Goal: Task Accomplishment & Management: Manage account settings

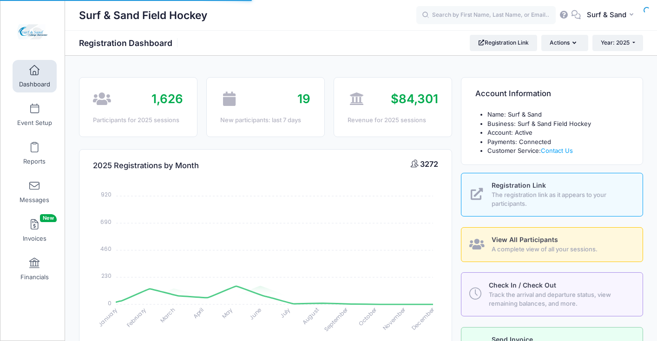
select select
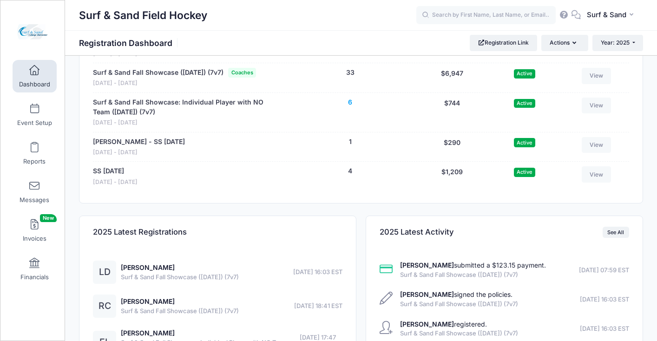
scroll to position [2010, 0]
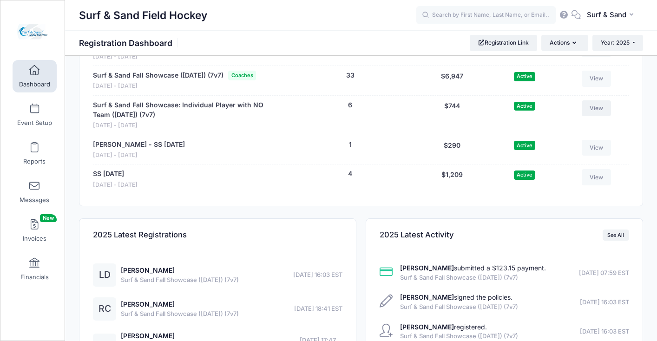
click at [600, 116] on link "View" at bounding box center [597, 108] width 30 height 16
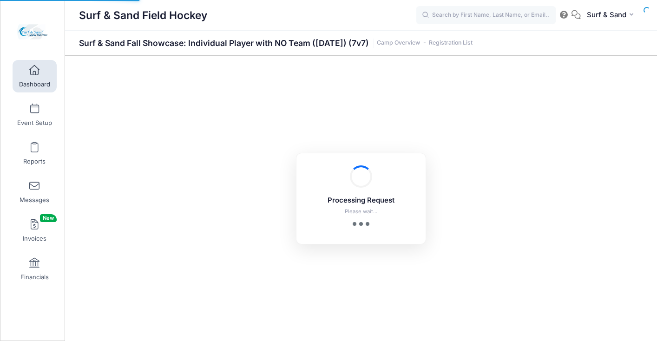
select select "10"
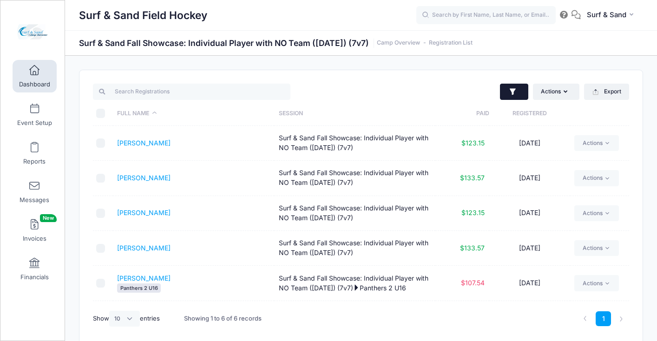
click at [515, 93] on icon "button" at bounding box center [513, 91] width 9 height 9
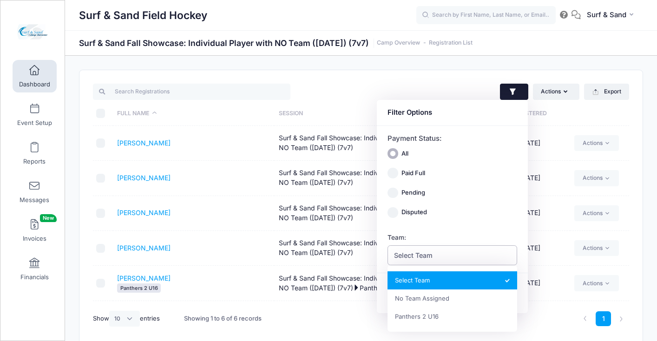
click at [452, 257] on span "Select Team" at bounding box center [453, 255] width 130 height 20
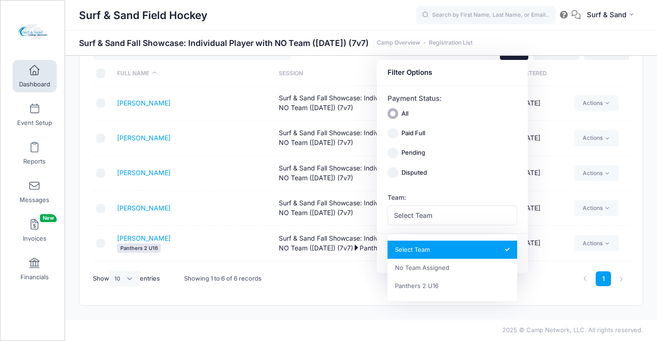
click at [570, 157] on td "09/25/2025" at bounding box center [530, 173] width 81 height 35
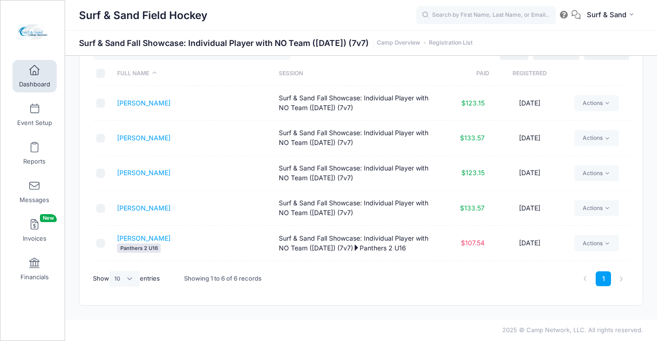
scroll to position [0, 0]
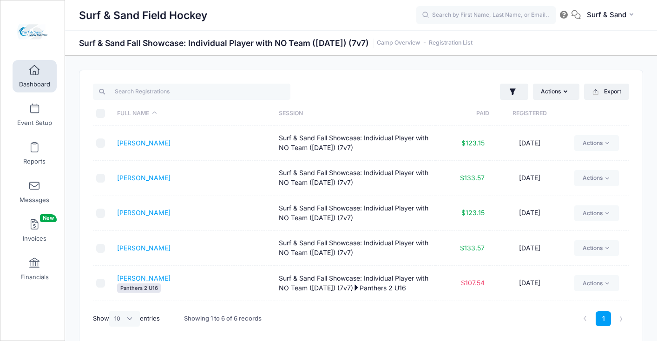
click at [522, 114] on th "Registered" at bounding box center [530, 113] width 81 height 25
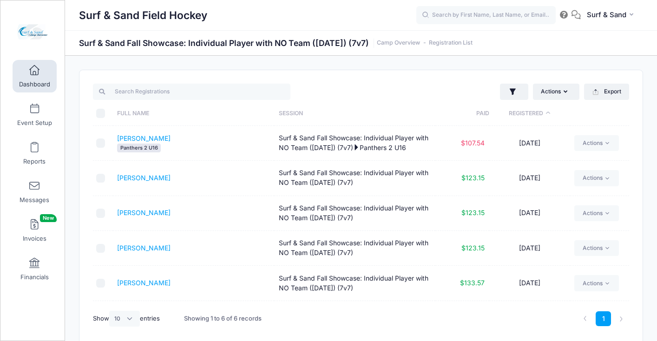
click at [522, 114] on th "Registered" at bounding box center [530, 113] width 81 height 25
click at [140, 141] on link "[PERSON_NAME]" at bounding box center [143, 143] width 53 height 8
click at [153, 179] on link "Cullinan, Keira" at bounding box center [143, 178] width 53 height 8
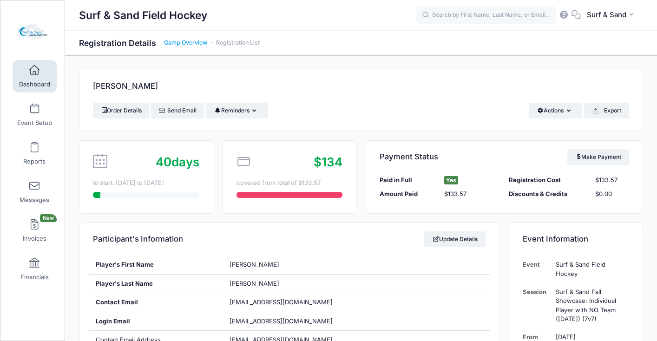
click at [200, 45] on link "Camp Overview" at bounding box center [185, 43] width 43 height 7
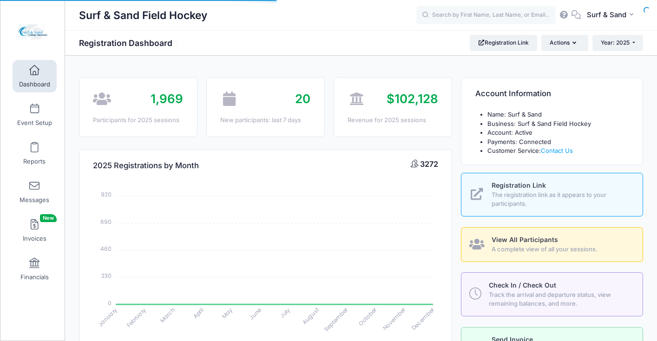
select select
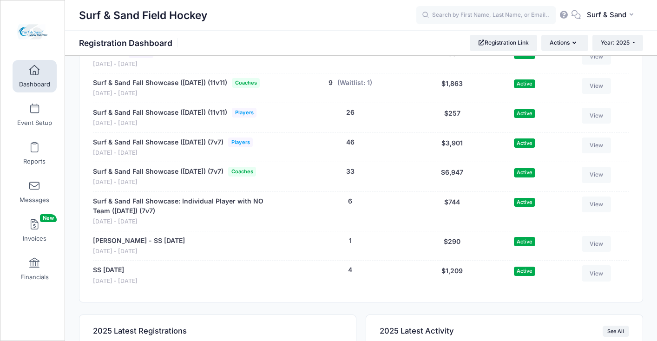
scroll to position [1931, 0]
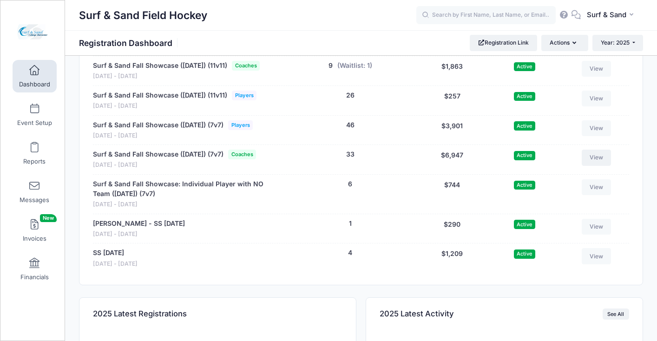
click at [583, 166] on link "View" at bounding box center [597, 158] width 30 height 16
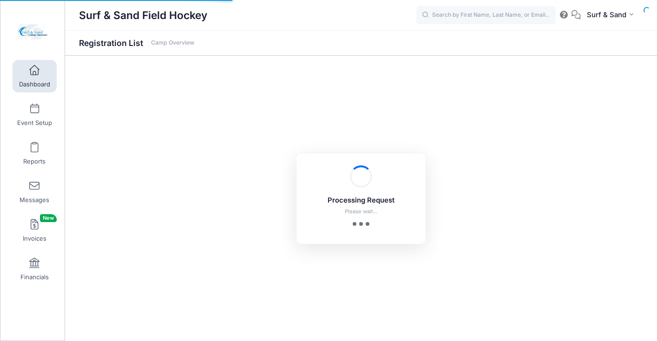
select select "10"
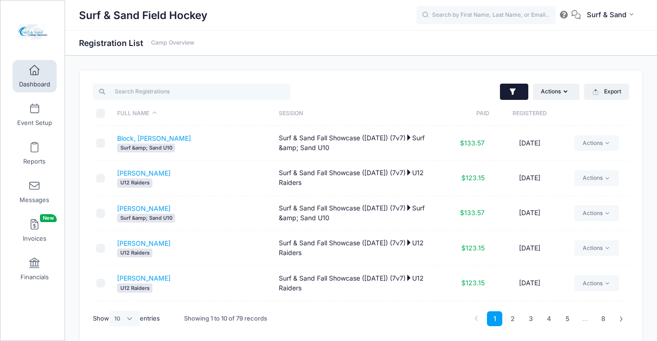
click at [516, 92] on icon "button" at bounding box center [513, 91] width 9 height 9
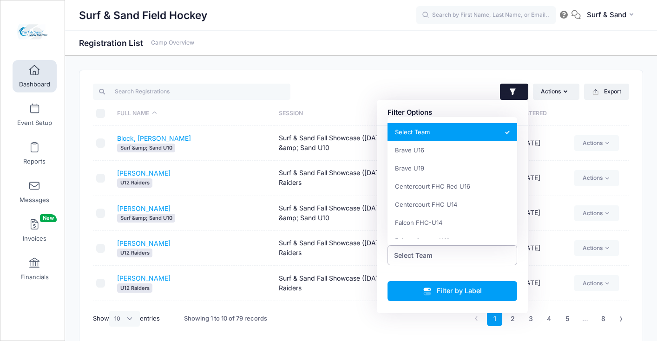
click at [459, 258] on span "Select Team" at bounding box center [453, 255] width 130 height 20
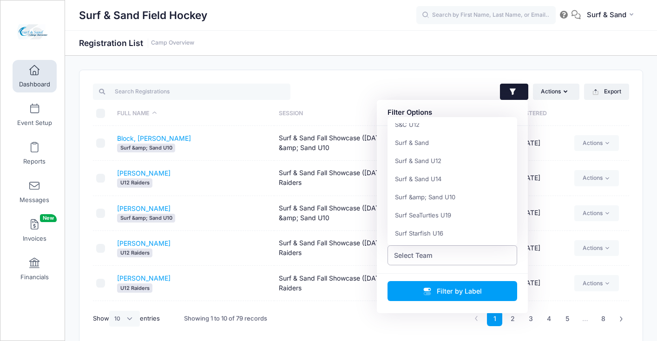
scroll to position [500, 0]
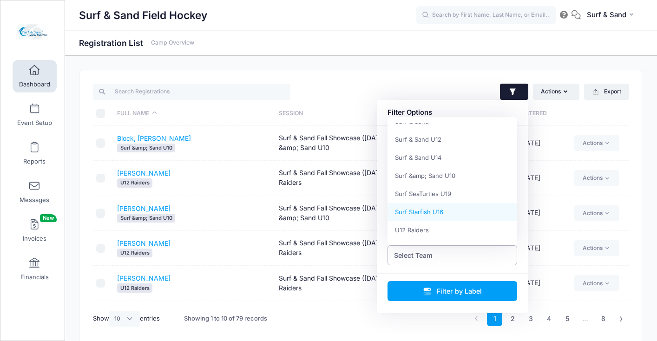
select select "Surf Starfish U16"
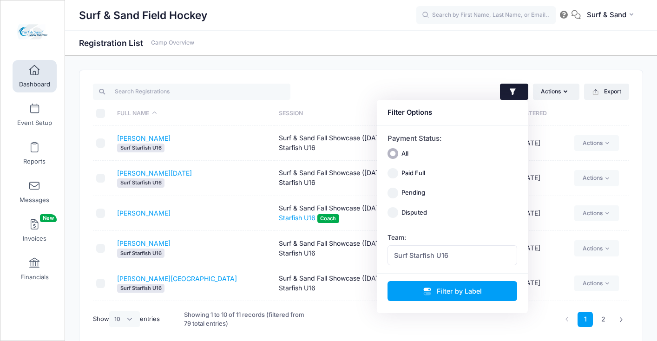
click at [239, 236] on td "Ey, Emma Surf Starfish U16" at bounding box center [193, 248] width 161 height 35
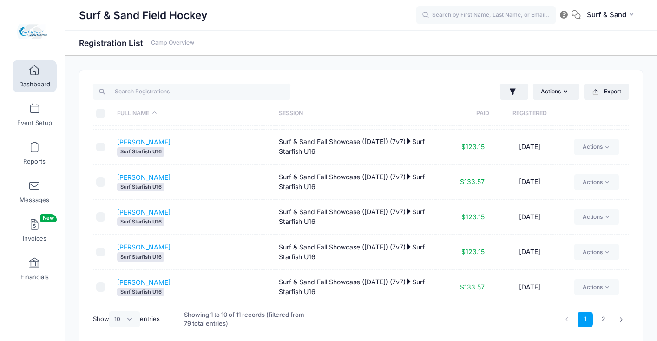
scroll to position [41, 0]
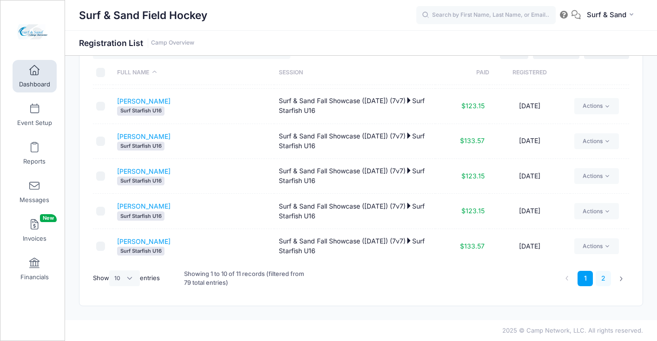
click at [604, 278] on link "2" at bounding box center [603, 278] width 15 height 15
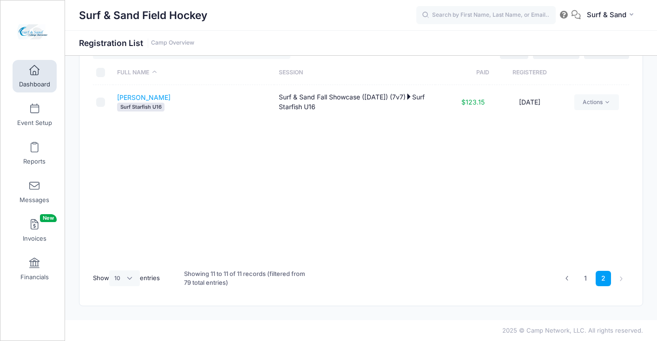
scroll to position [0, 0]
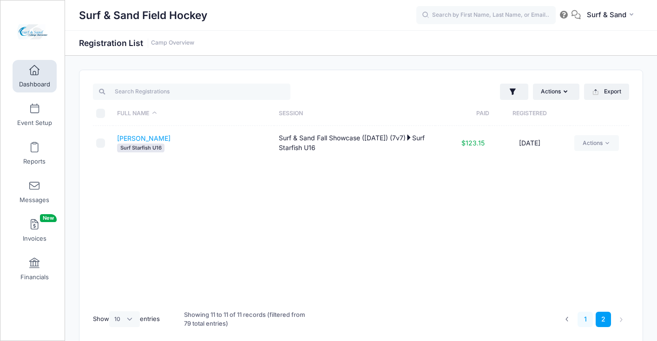
click at [583, 318] on link "1" at bounding box center [585, 319] width 15 height 15
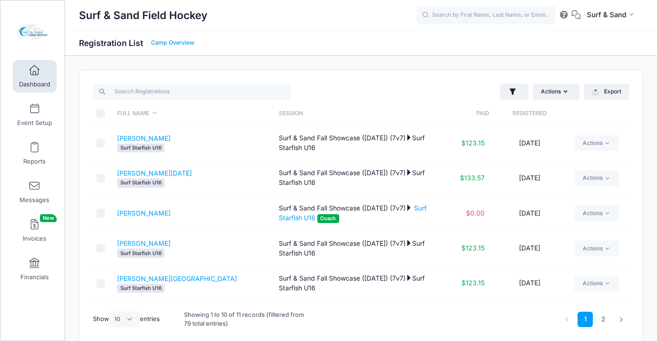
click at [174, 44] on link "Camp Overview" at bounding box center [172, 43] width 43 height 7
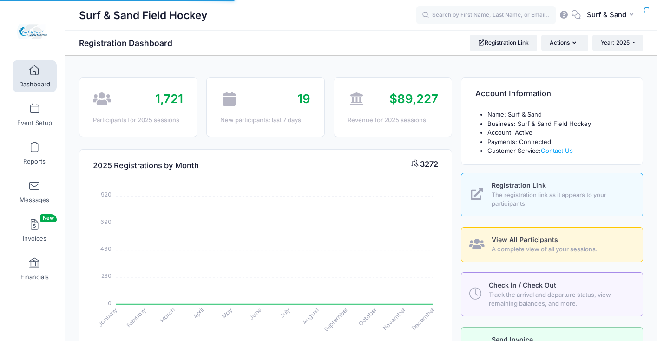
select select
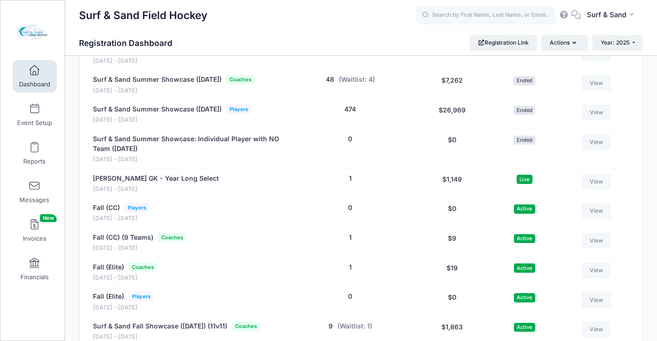
scroll to position [1953, 0]
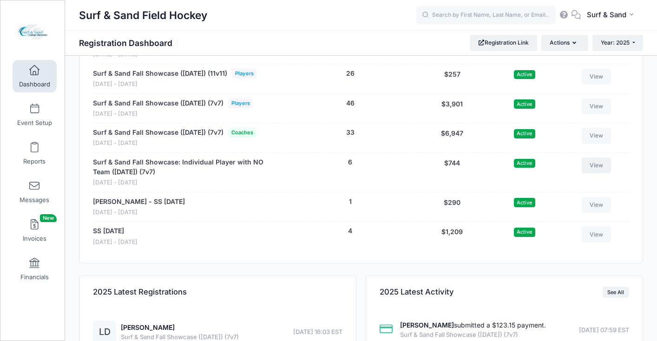
click at [596, 173] on link "View" at bounding box center [597, 166] width 30 height 16
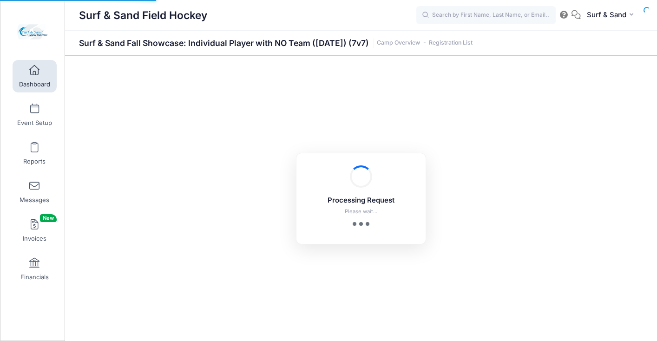
select select "10"
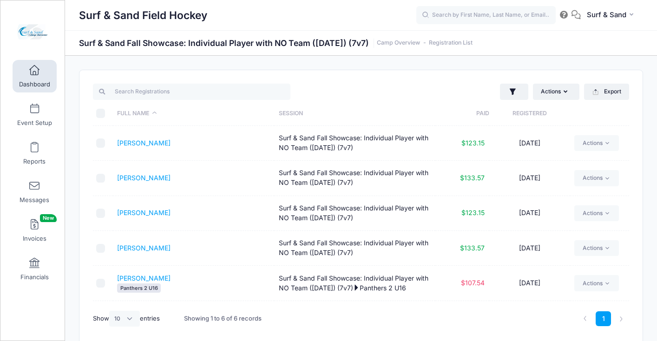
scroll to position [31, 0]
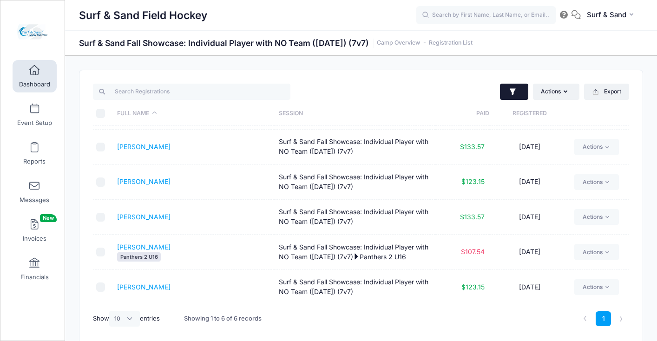
click at [514, 97] on button "button" at bounding box center [514, 92] width 28 height 17
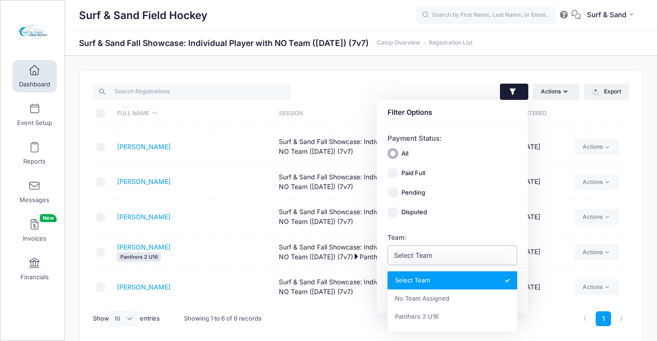
click at [407, 259] on span "Select Team" at bounding box center [413, 256] width 39 height 10
click at [245, 273] on td "[PERSON_NAME]" at bounding box center [193, 287] width 161 height 34
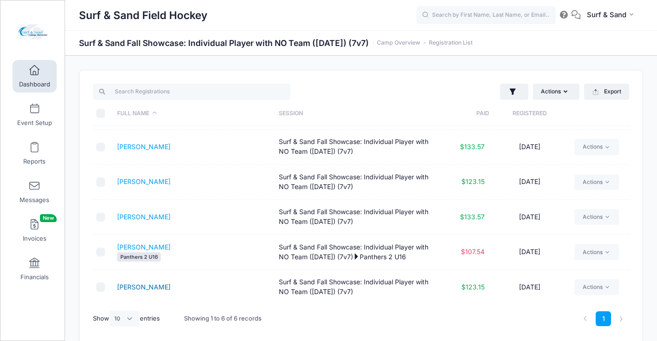
click at [155, 286] on link "[PERSON_NAME]" at bounding box center [143, 287] width 53 height 8
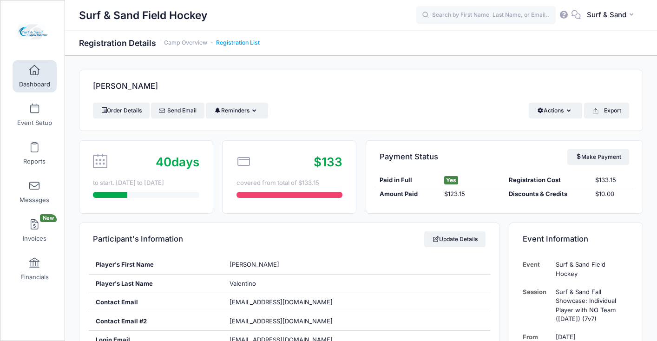
click at [243, 43] on link "Registration List" at bounding box center [238, 43] width 44 height 7
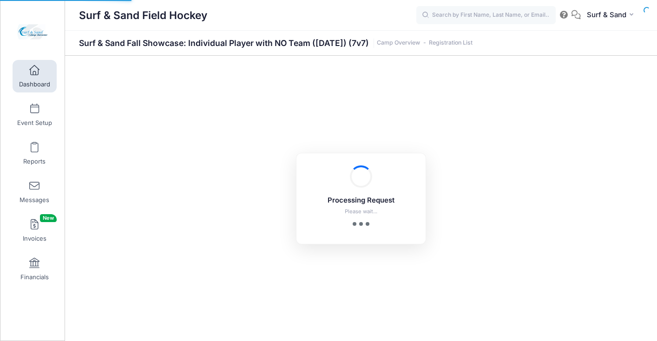
select select "10"
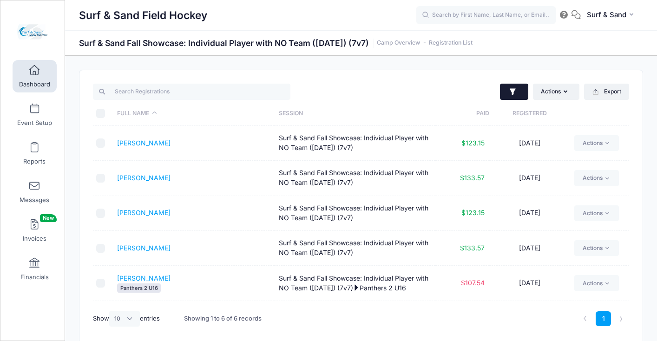
click at [517, 88] on icon "button" at bounding box center [513, 91] width 9 height 9
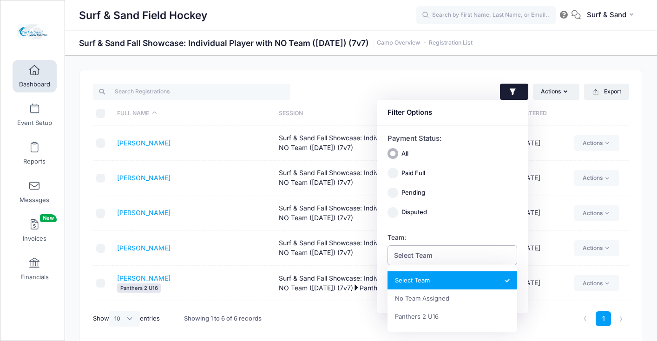
click at [454, 253] on span "Select Team" at bounding box center [453, 255] width 130 height 20
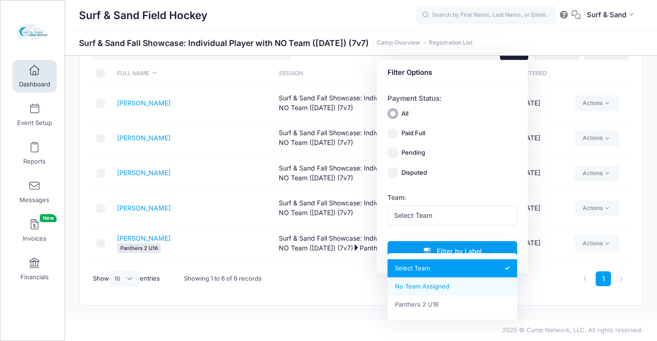
click at [573, 82] on th at bounding box center [599, 73] width 59 height 25
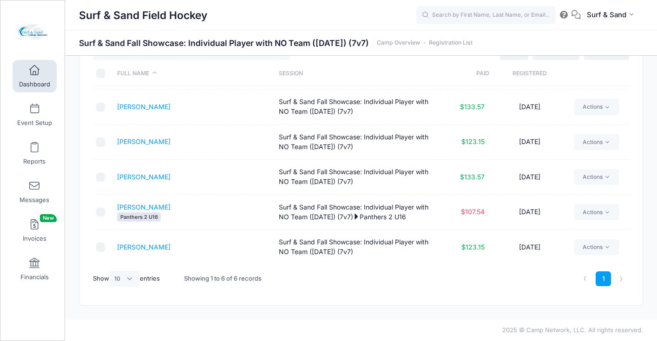
scroll to position [0, 0]
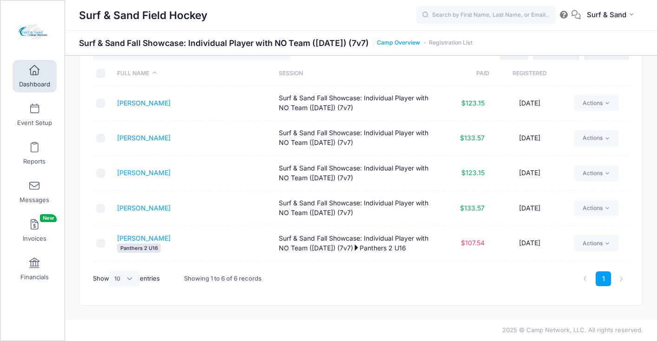
click at [420, 44] on link "Camp Overview" at bounding box center [398, 43] width 43 height 7
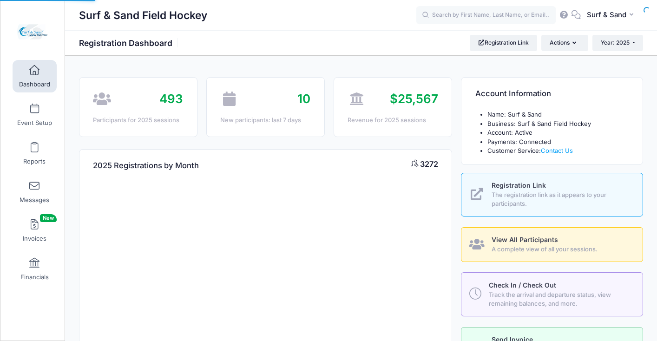
select select
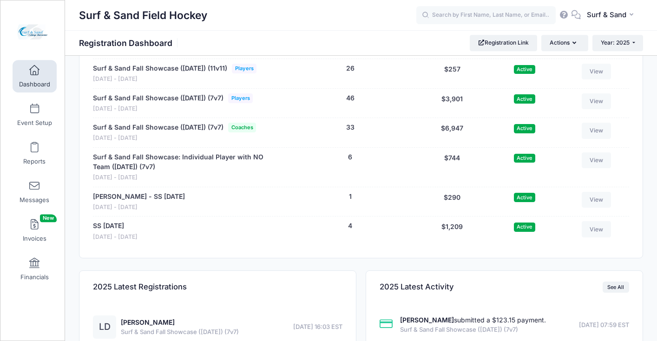
scroll to position [1947, 0]
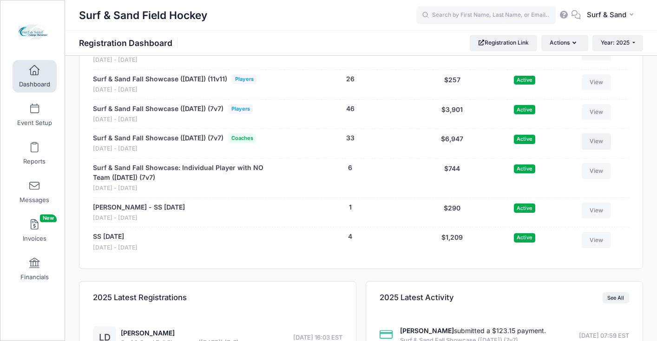
click at [600, 149] on link "View" at bounding box center [597, 141] width 30 height 16
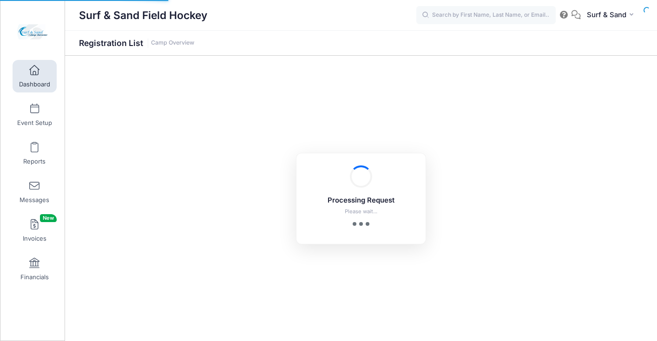
select select "10"
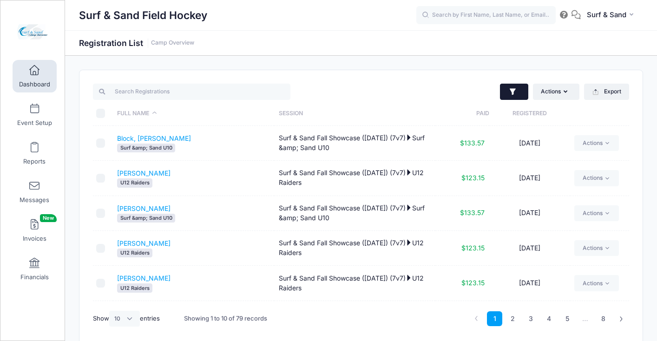
click at [522, 86] on button "button" at bounding box center [514, 92] width 28 height 17
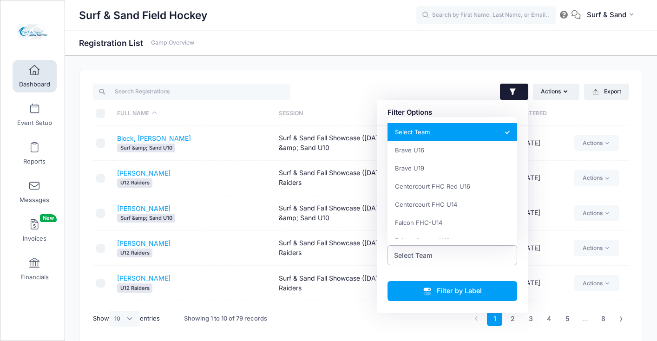
click at [423, 258] on span "Select Team" at bounding box center [413, 256] width 39 height 10
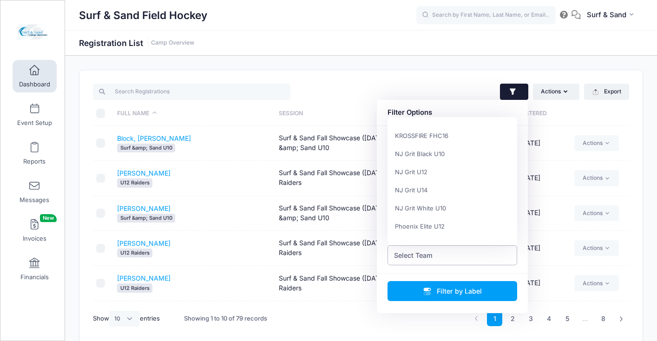
scroll to position [500, 0]
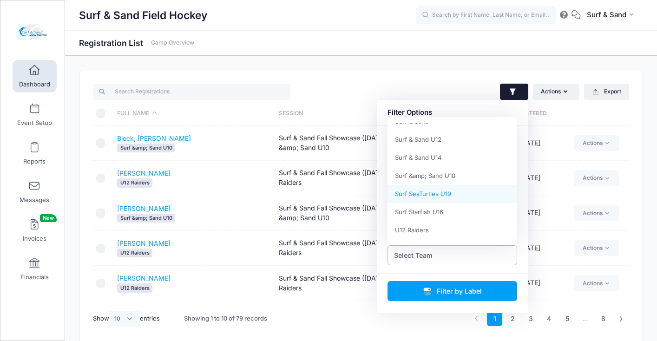
select select "Surf SeaTurtles U19"
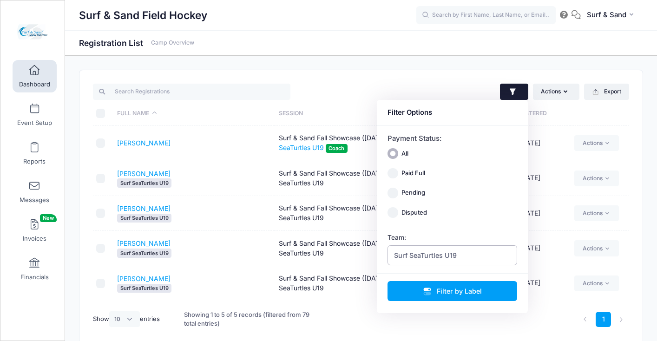
scroll to position [41, 0]
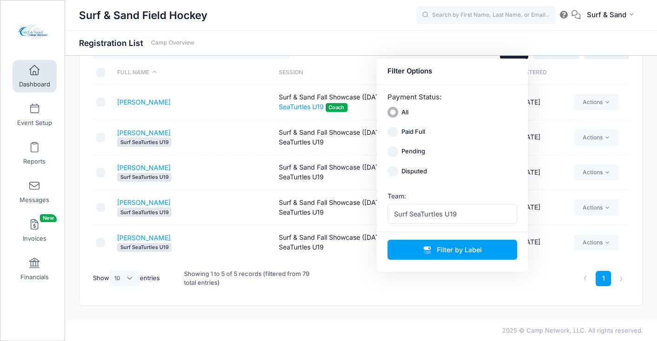
click at [243, 206] on td "Jedlicka, Delaney Surf SeaTurtles U19" at bounding box center [193, 207] width 161 height 35
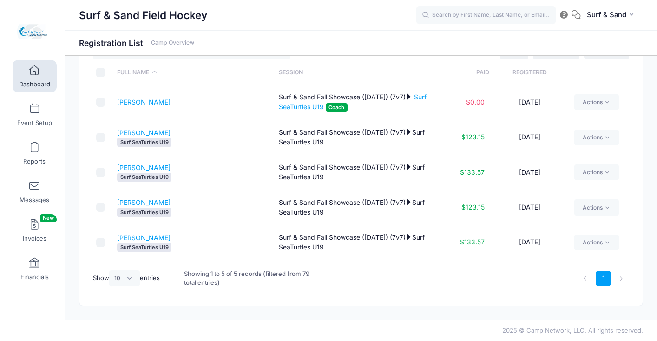
scroll to position [0, 0]
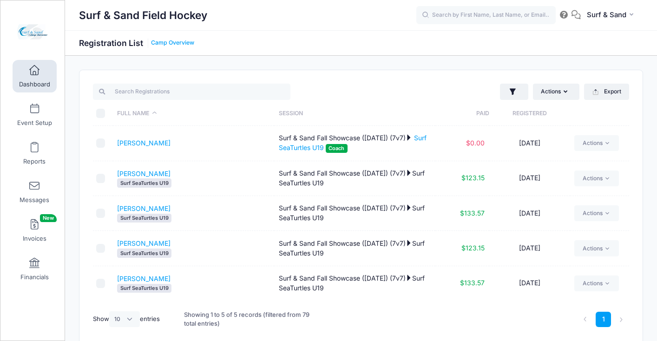
click at [181, 40] on link "Camp Overview" at bounding box center [172, 43] width 43 height 7
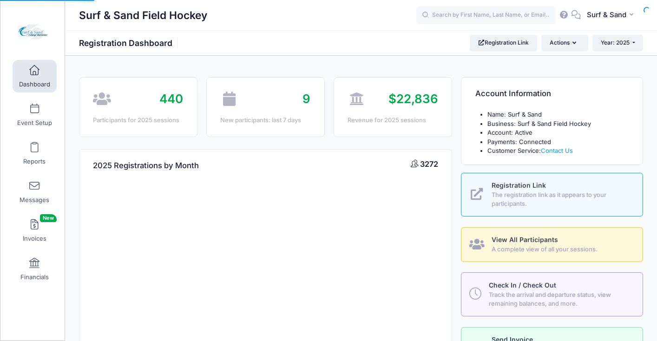
select select
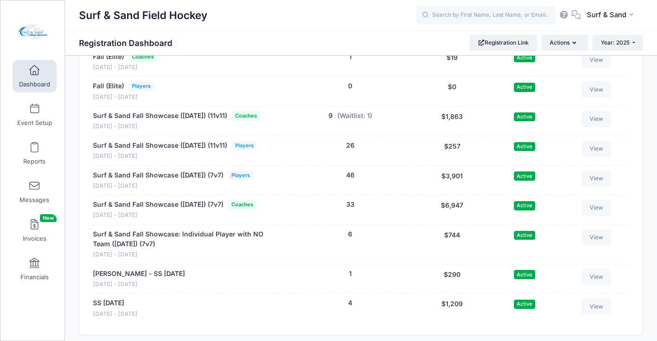
scroll to position [1937, 0]
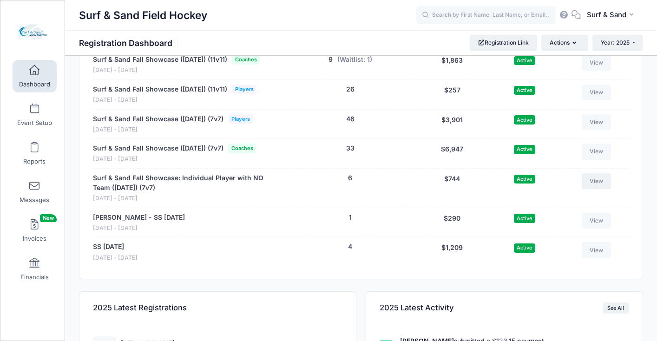
click at [593, 189] on link "View" at bounding box center [597, 181] width 30 height 16
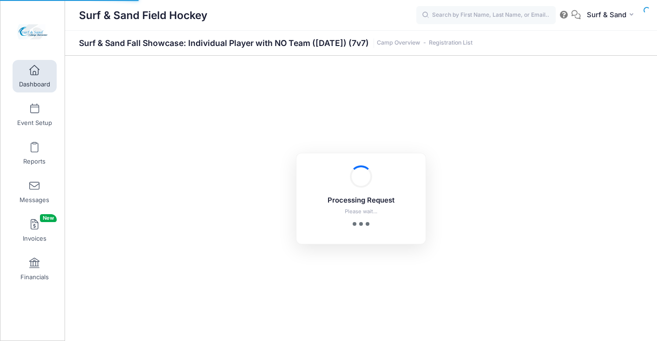
select select "10"
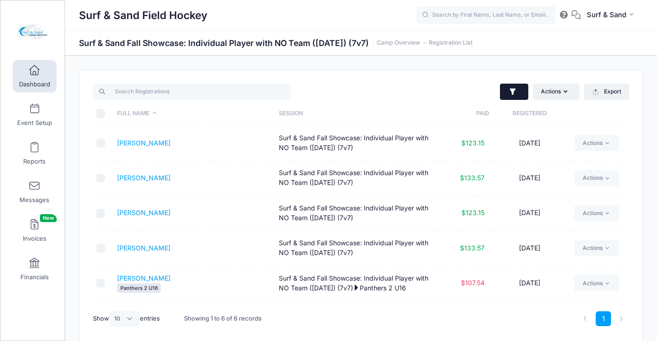
click at [517, 100] on button "button" at bounding box center [514, 92] width 28 height 17
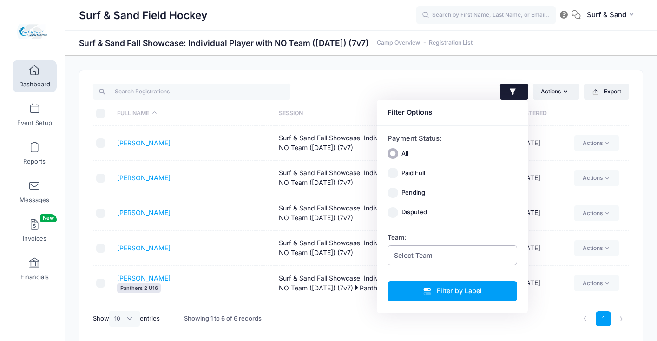
click at [450, 255] on span "Select Team" at bounding box center [453, 255] width 130 height 20
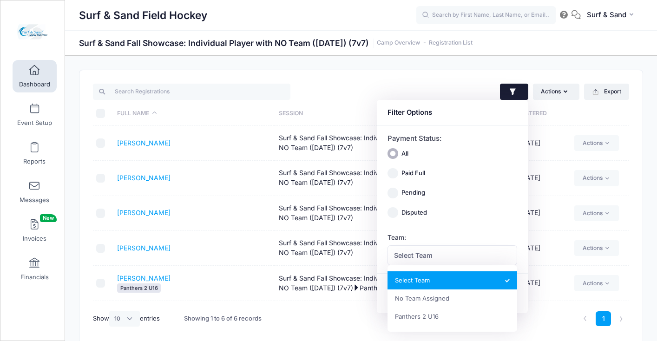
click at [221, 224] on td "Edwards, Zinnia" at bounding box center [193, 213] width 161 height 35
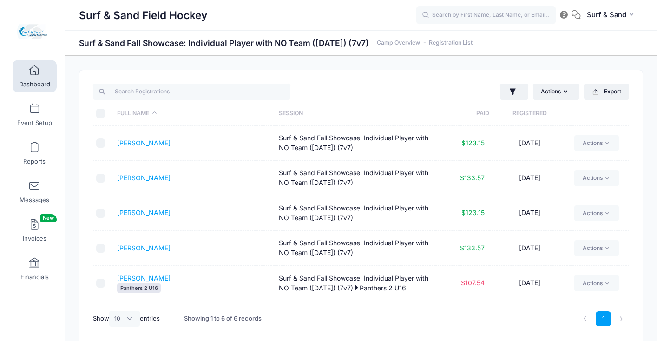
click at [537, 113] on th "Registered" at bounding box center [530, 113] width 81 height 25
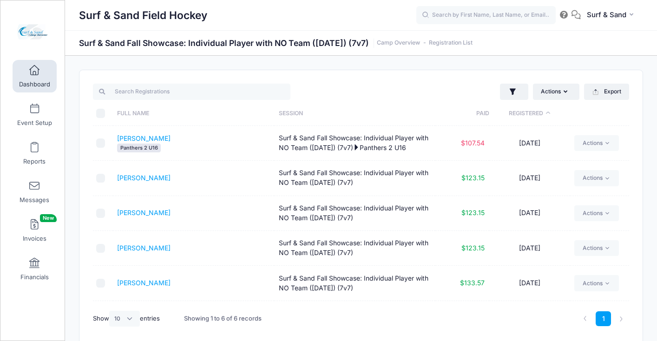
click at [537, 113] on th "Registered" at bounding box center [530, 113] width 81 height 25
click at [146, 180] on link "[PERSON_NAME]" at bounding box center [143, 178] width 53 height 8
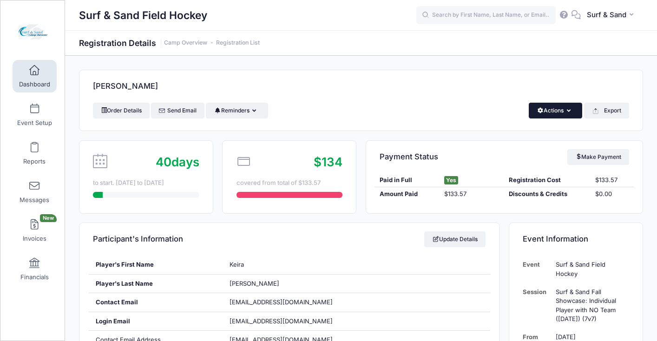
click at [564, 118] on button "Actions" at bounding box center [555, 111] width 53 height 16
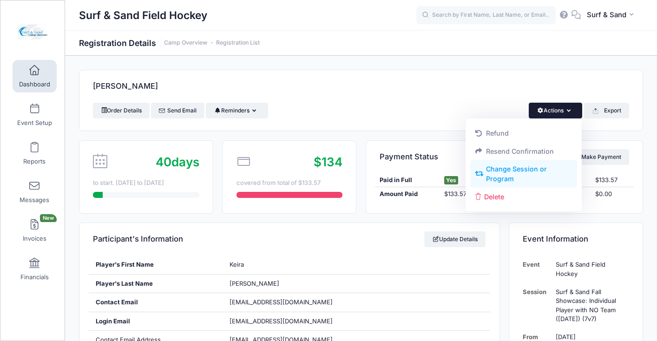
click at [517, 178] on link "Change Session or Program" at bounding box center [523, 174] width 107 height 28
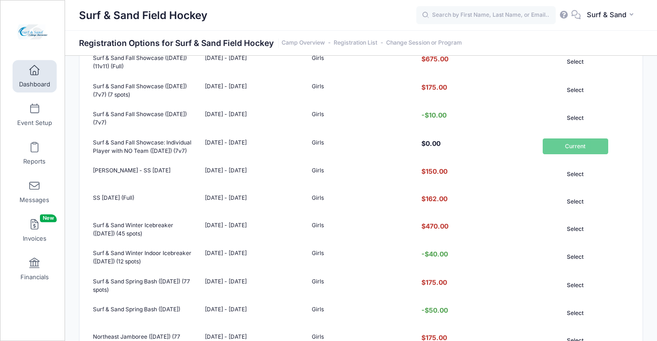
scroll to position [376, 0]
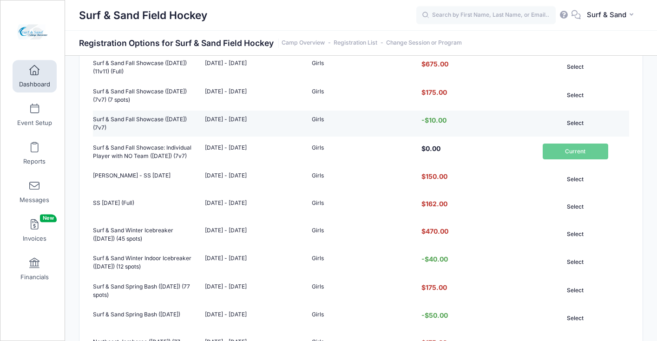
click at [576, 131] on button "Select" at bounding box center [576, 123] width 66 height 16
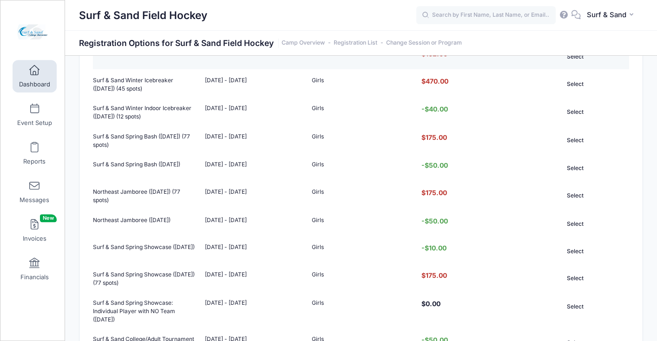
scroll to position [727, 0]
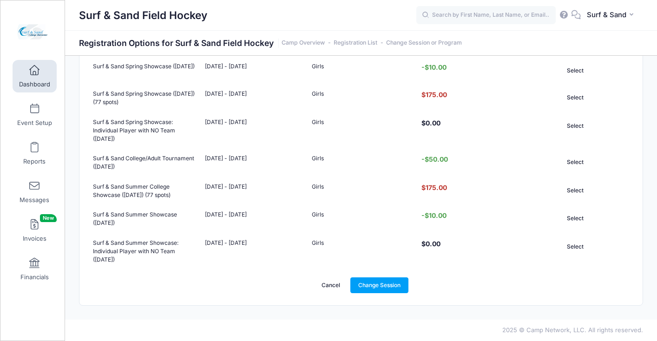
click at [329, 281] on link "Cancel" at bounding box center [331, 286] width 35 height 16
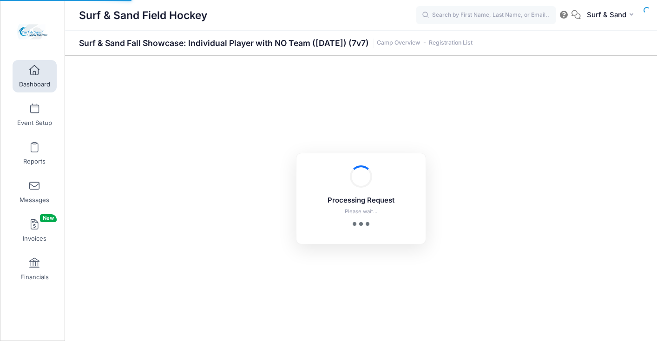
select select "10"
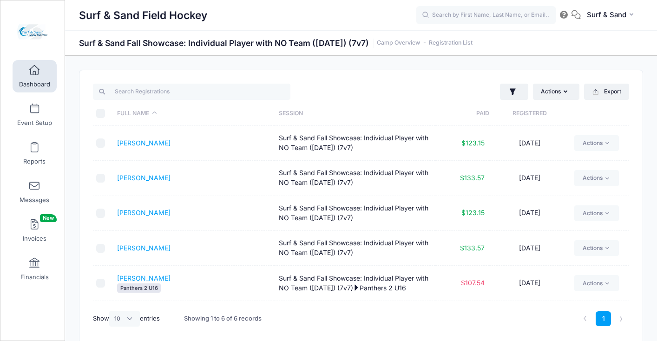
click at [135, 183] on td "[PERSON_NAME]" at bounding box center [193, 178] width 161 height 35
click at [135, 180] on link "[PERSON_NAME]" at bounding box center [143, 178] width 53 height 8
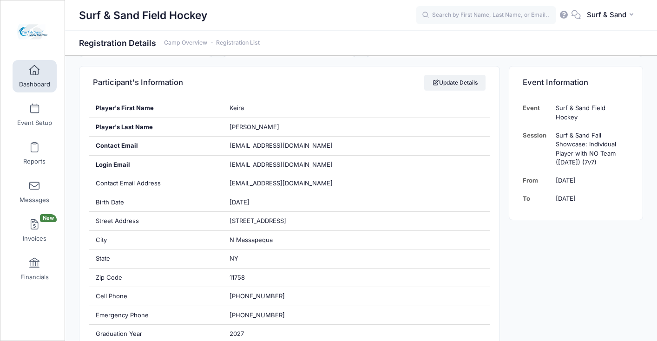
scroll to position [6, 0]
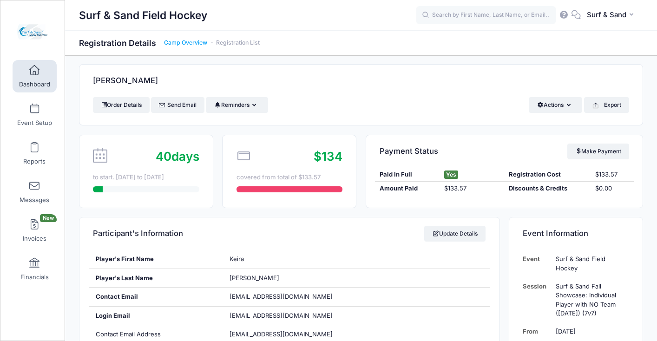
click at [200, 45] on link "Camp Overview" at bounding box center [185, 43] width 43 height 7
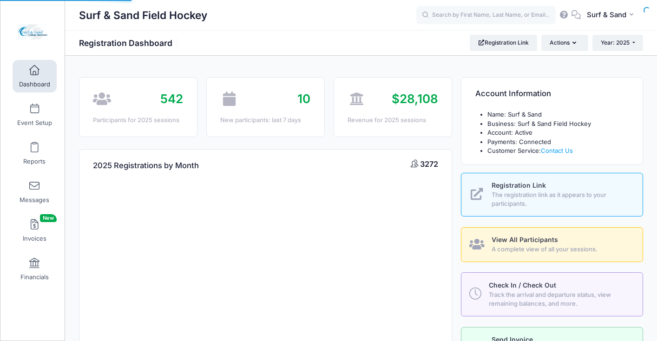
select select
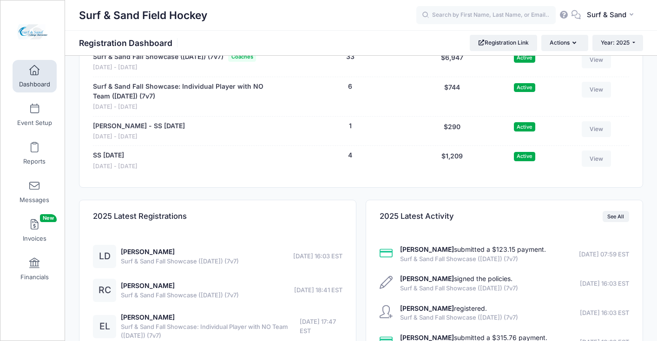
scroll to position [2011, 0]
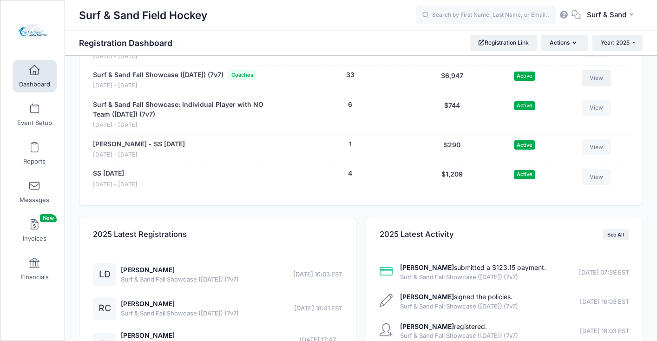
click at [593, 86] on link "View" at bounding box center [597, 78] width 30 height 16
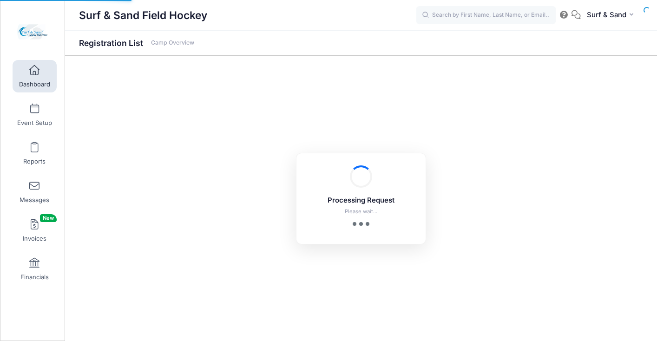
select select "10"
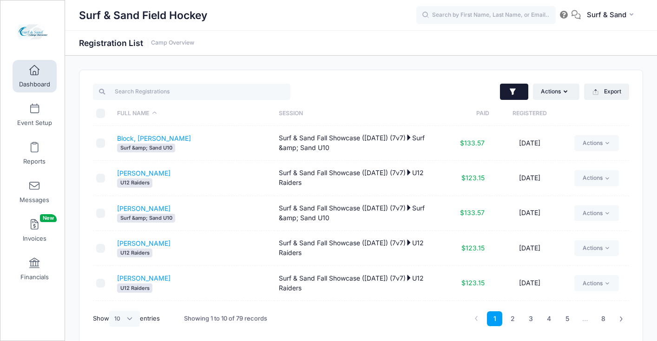
click at [508, 87] on button "button" at bounding box center [514, 92] width 28 height 17
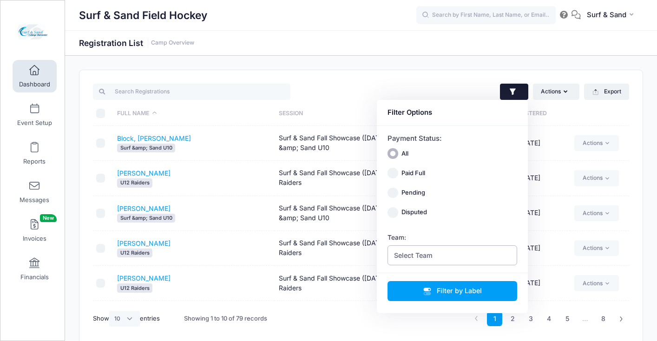
click at [451, 251] on span "Select Team" at bounding box center [453, 255] width 130 height 20
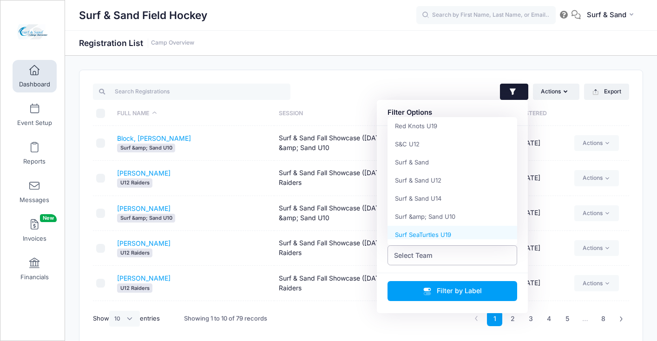
scroll to position [500, 0]
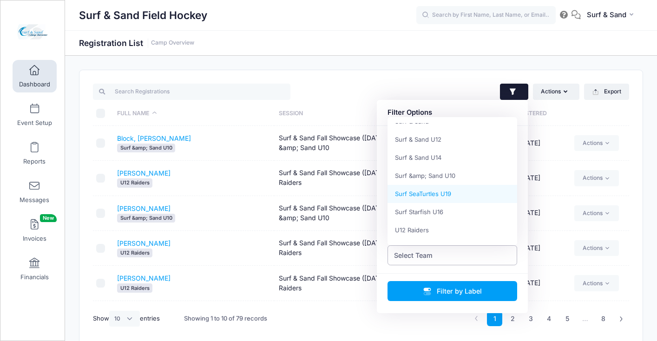
select select "Surf SeaTurtles U19"
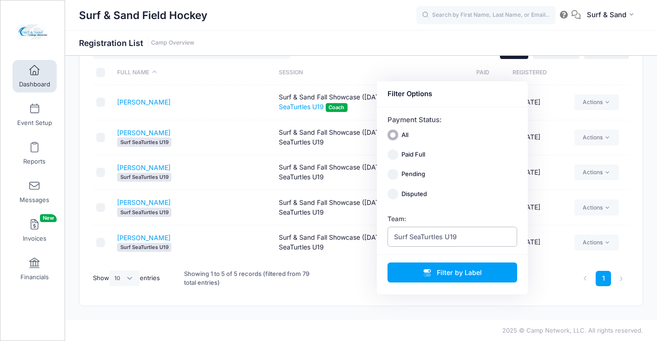
scroll to position [0, 0]
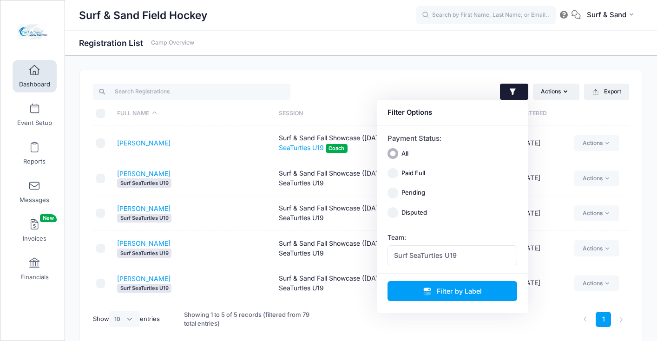
click at [323, 20] on div "Surf & Sand Field Hockey" at bounding box center [248, 15] width 338 height 21
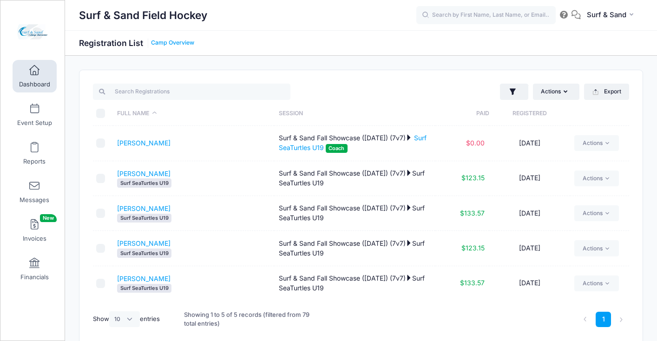
click at [185, 45] on link "Camp Overview" at bounding box center [172, 43] width 43 height 7
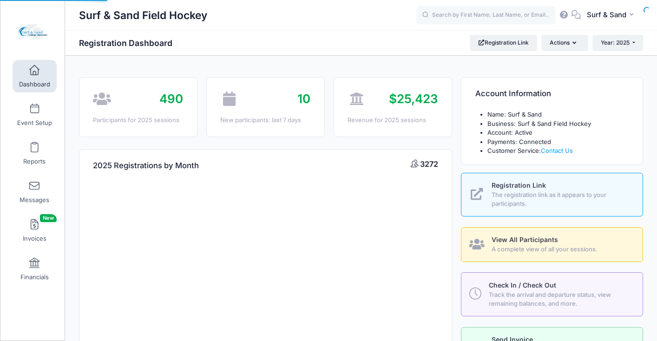
select select
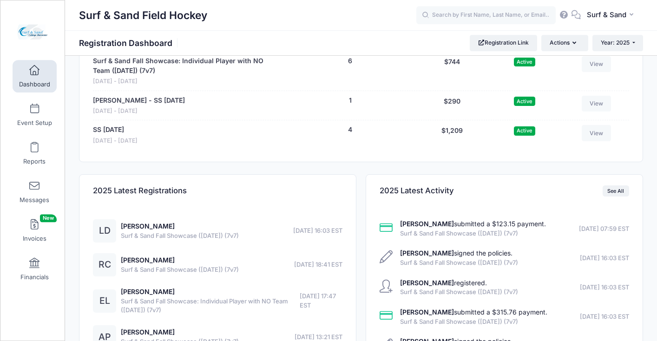
scroll to position [2050, 0]
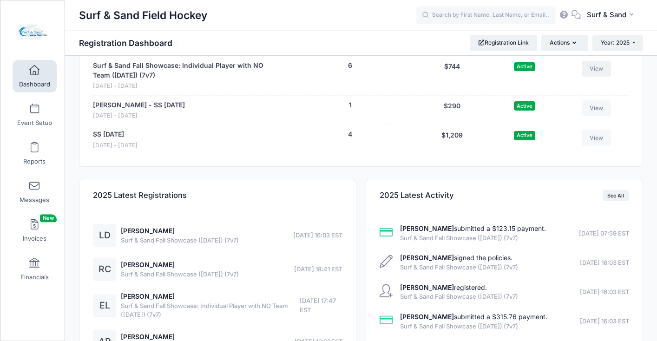
click at [595, 77] on link "View" at bounding box center [597, 69] width 30 height 16
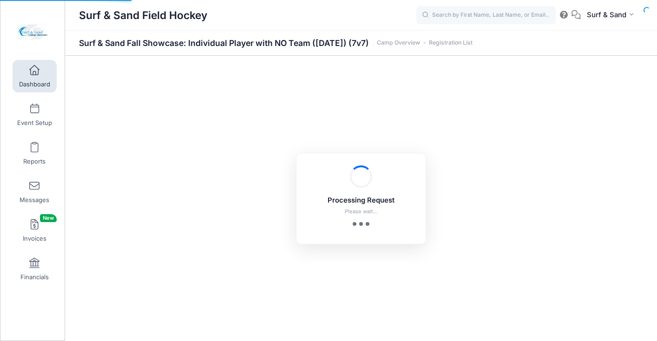
select select "10"
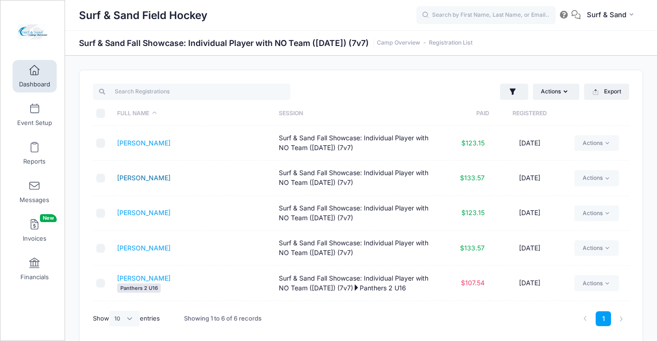
click at [149, 177] on link "[PERSON_NAME]" at bounding box center [143, 178] width 53 height 8
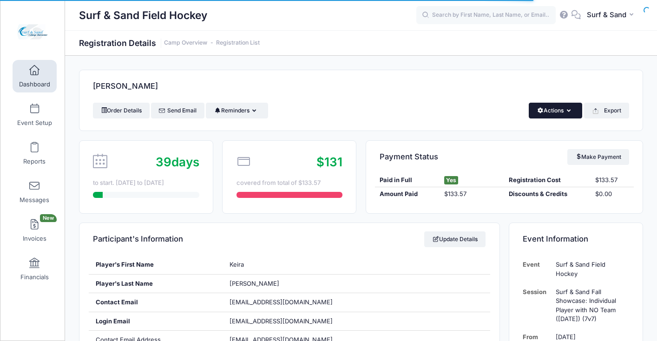
click at [548, 104] on button "Actions" at bounding box center [555, 111] width 53 height 16
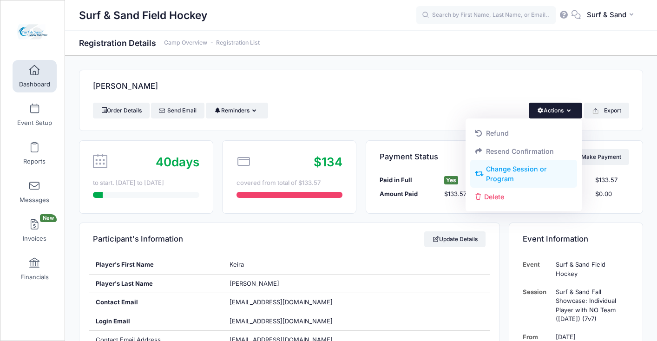
click at [511, 173] on link "Change Session or Program" at bounding box center [523, 174] width 107 height 28
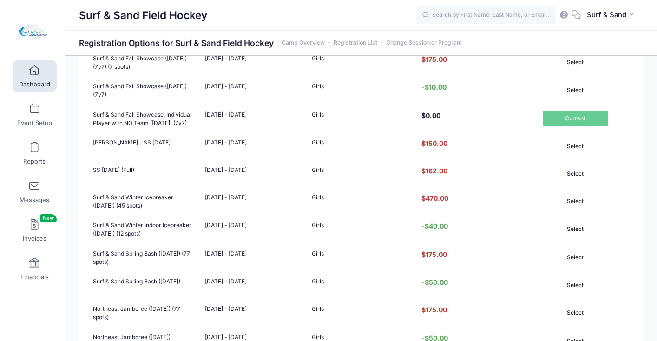
scroll to position [356, 0]
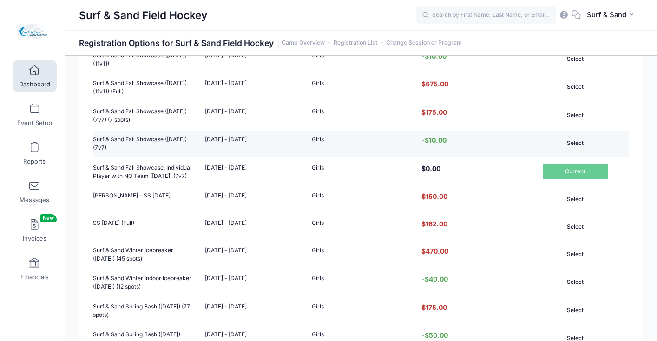
click at [576, 151] on button "Select" at bounding box center [576, 143] width 66 height 16
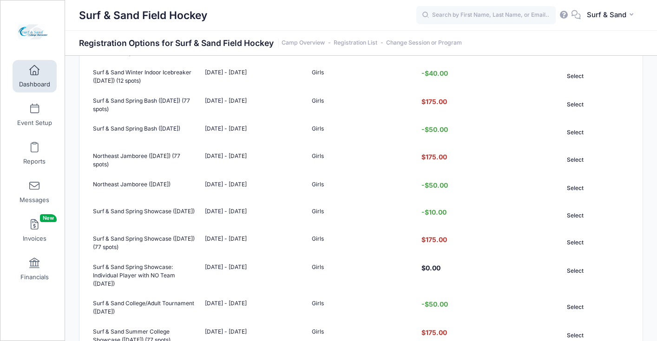
scroll to position [727, 0]
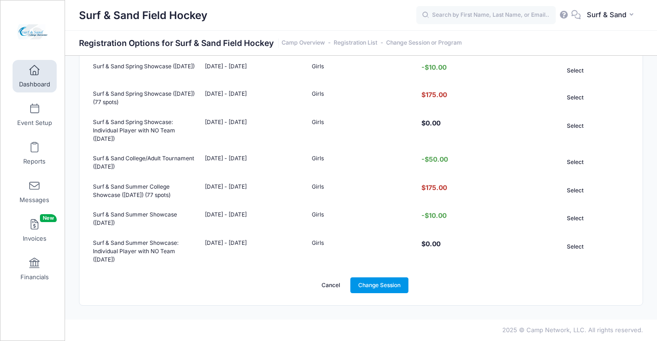
click at [383, 288] on link "Change Session" at bounding box center [380, 286] width 59 height 16
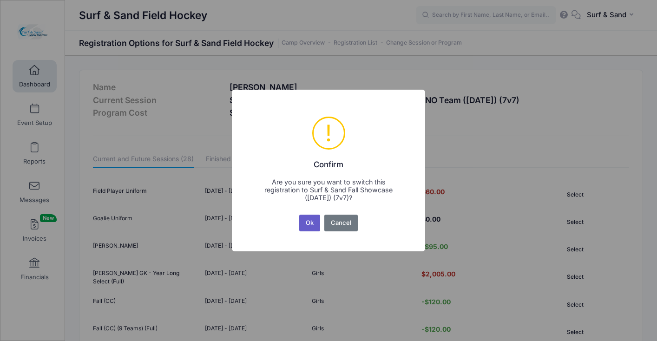
click at [316, 225] on button "Ok" at bounding box center [309, 223] width 21 height 17
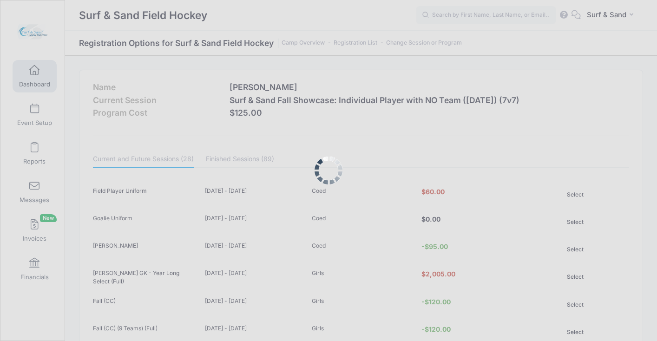
scroll to position [727, 0]
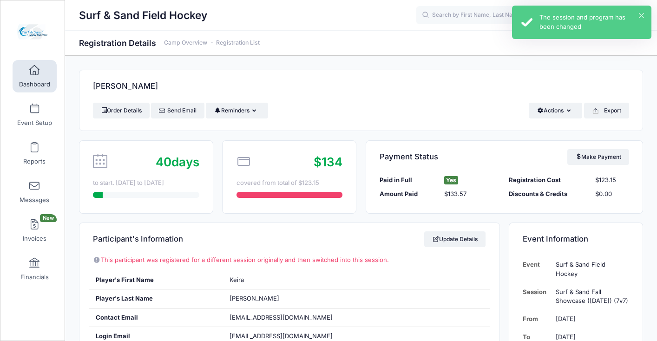
click at [645, 14] on div "× The session and program has been changed" at bounding box center [581, 22] width 139 height 33
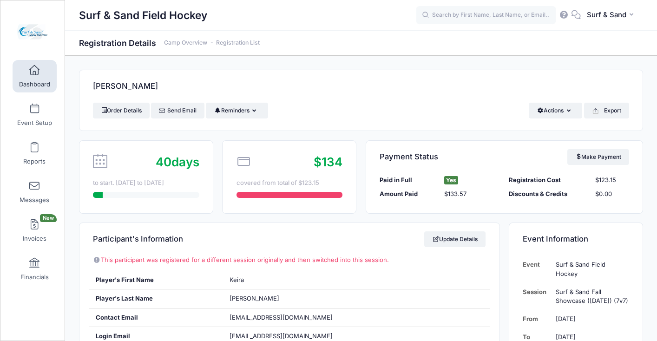
click at [248, 46] on h1 "Registration Details Camp Overview Registration List" at bounding box center [169, 43] width 181 height 10
click at [248, 42] on link "Registration List" at bounding box center [238, 43] width 44 height 7
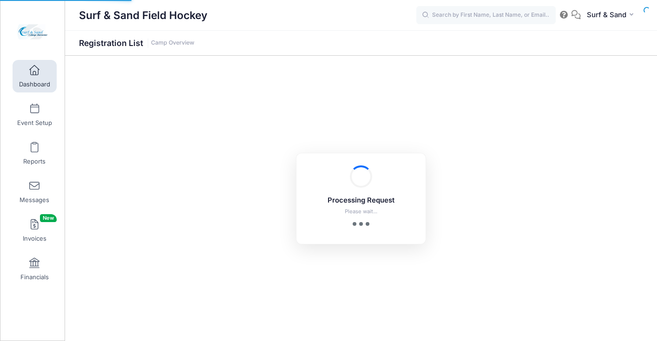
select select "10"
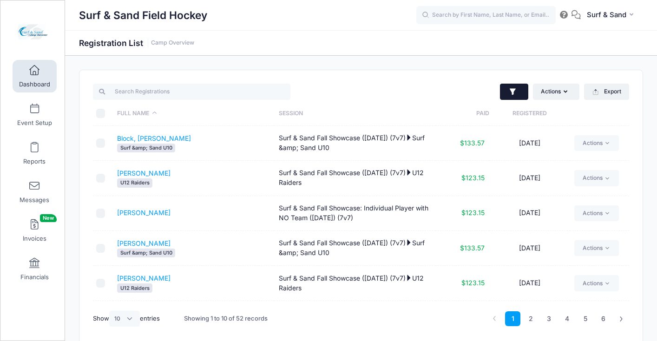
click at [504, 94] on button "button" at bounding box center [514, 92] width 28 height 17
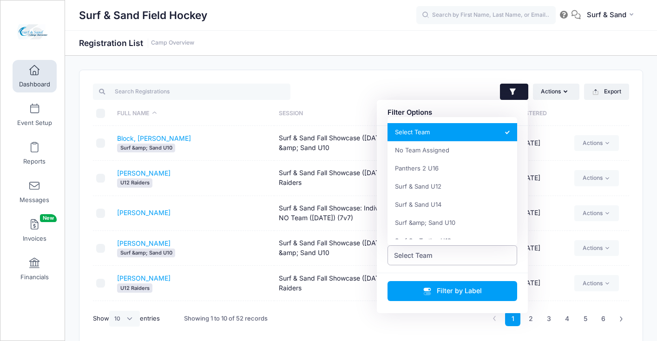
click at [425, 254] on span "Select Team" at bounding box center [413, 256] width 39 height 10
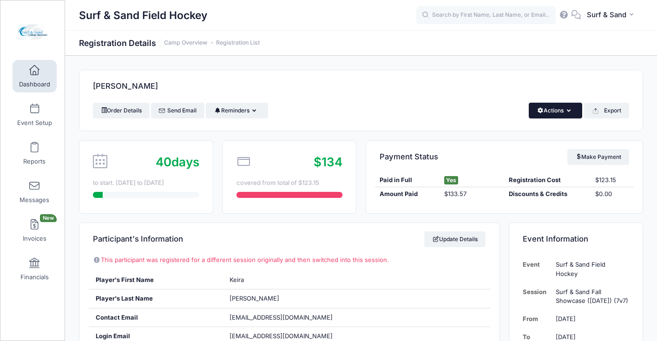
click at [559, 106] on button "Actions" at bounding box center [555, 111] width 53 height 16
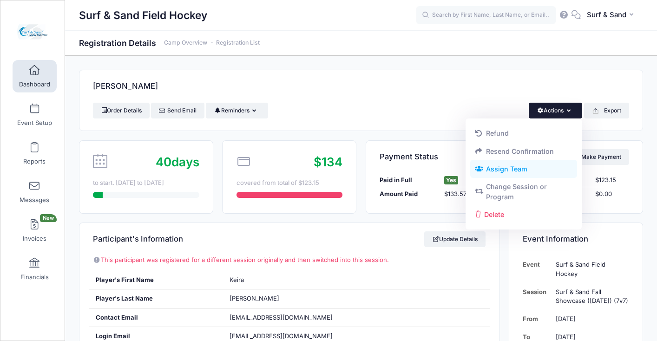
click at [512, 172] on link "Assign Team" at bounding box center [523, 169] width 107 height 18
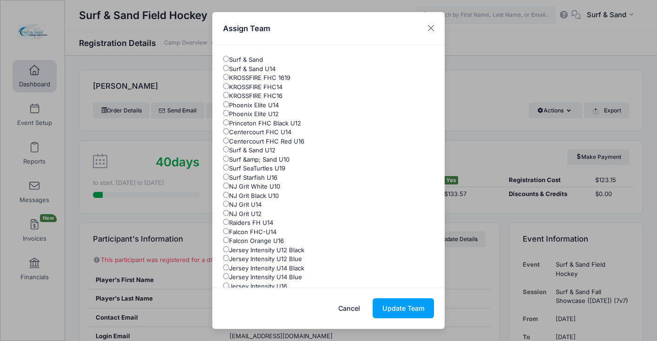
click at [277, 172] on label "Surf SeaTurtles U19" at bounding box center [254, 168] width 62 height 9
click at [229, 171] on input "Surf SeaTurtles U19" at bounding box center [226, 168] width 6 height 6
radio input "true"
click at [391, 310] on button "Update Team" at bounding box center [403, 308] width 61 height 20
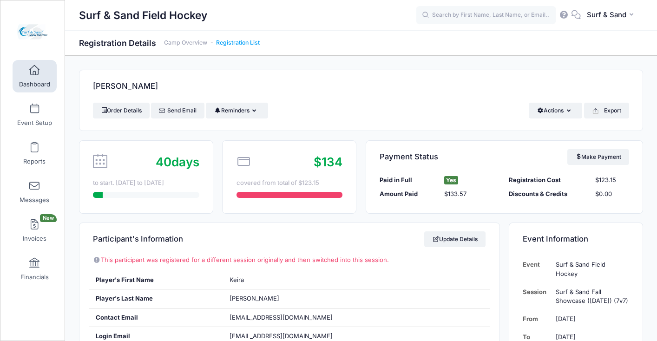
click at [234, 43] on link "Registration List" at bounding box center [238, 43] width 44 height 7
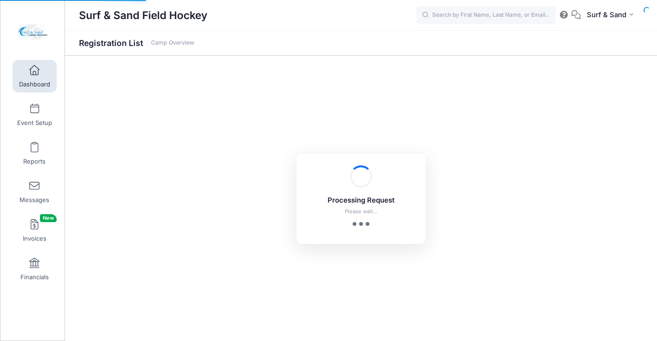
select select "10"
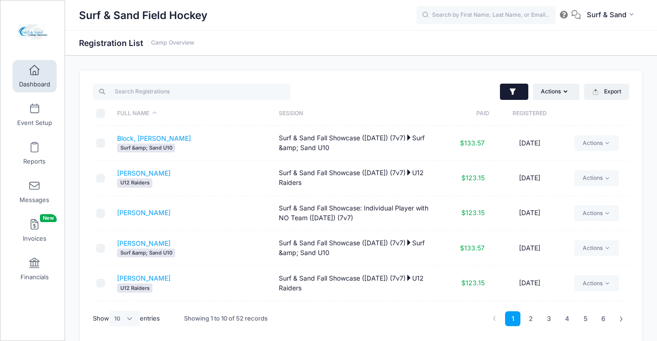
click at [521, 94] on button "button" at bounding box center [514, 92] width 28 height 17
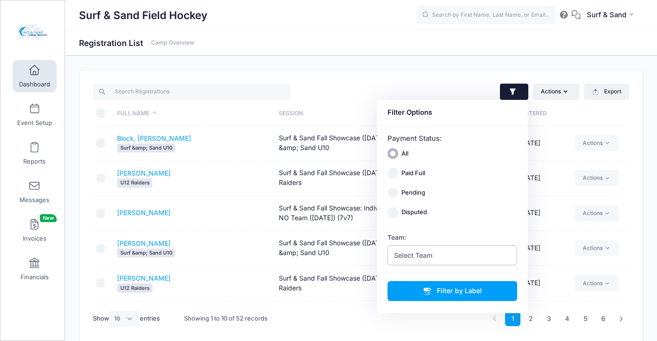
click at [431, 256] on span "Select Team" at bounding box center [413, 256] width 39 height 10
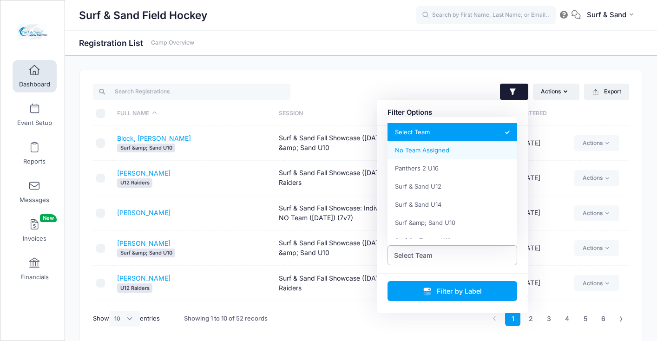
select select "0_cn-no-team"
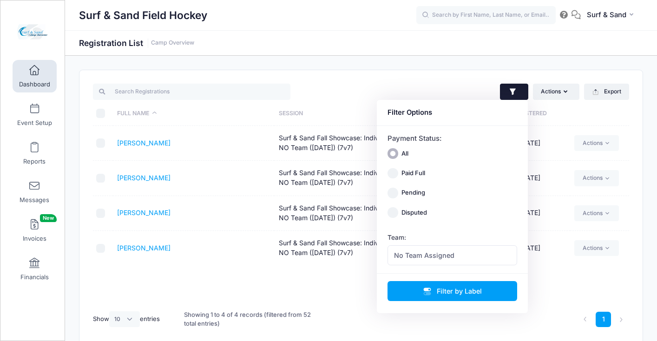
click at [430, 69] on div "Surf & Sand Field Hockey Registration List Camp Overview" at bounding box center [361, 208] width 592 height 305
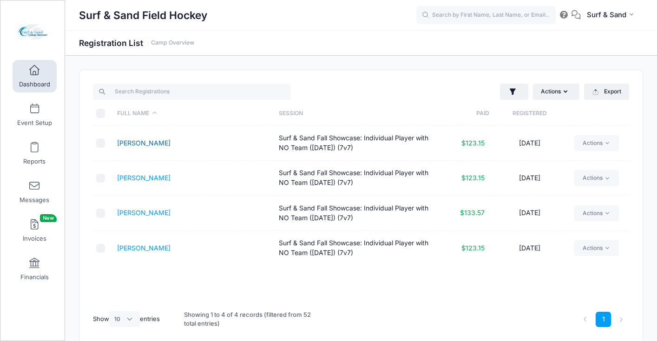
click at [143, 145] on link "[PERSON_NAME]" at bounding box center [143, 143] width 53 height 8
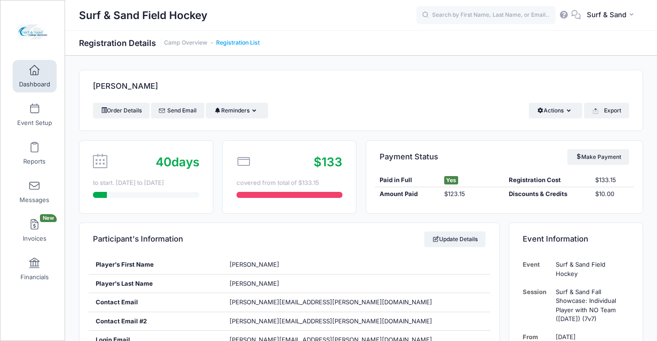
click at [248, 42] on link "Registration List" at bounding box center [238, 43] width 44 height 7
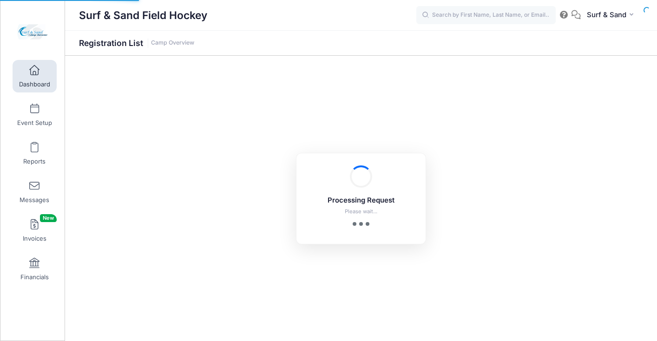
select select "10"
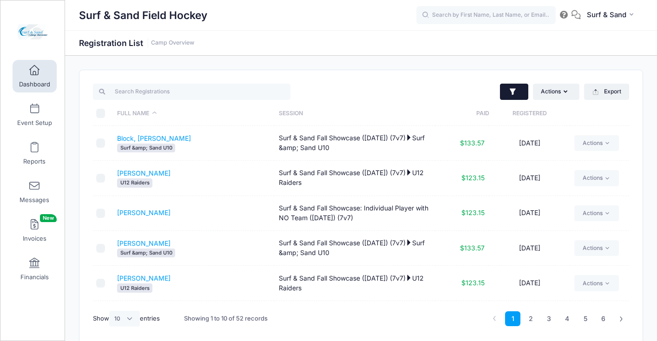
click at [512, 89] on icon "button" at bounding box center [513, 91] width 6 height 7
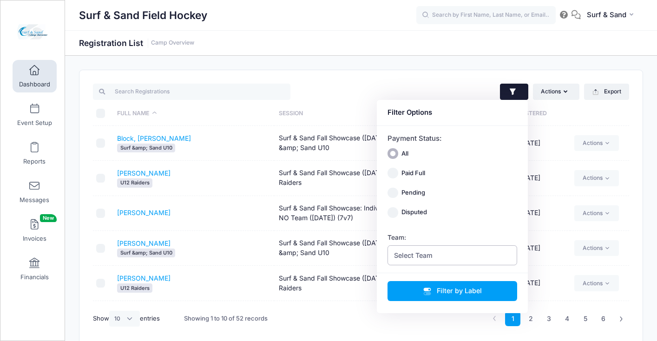
click at [434, 256] on span "Select Team" at bounding box center [453, 255] width 130 height 20
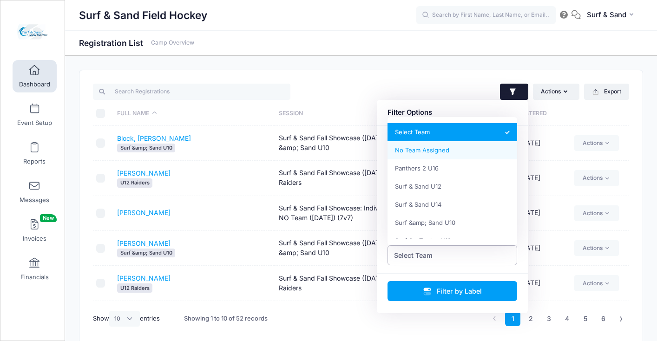
select select "0_cn-no-team"
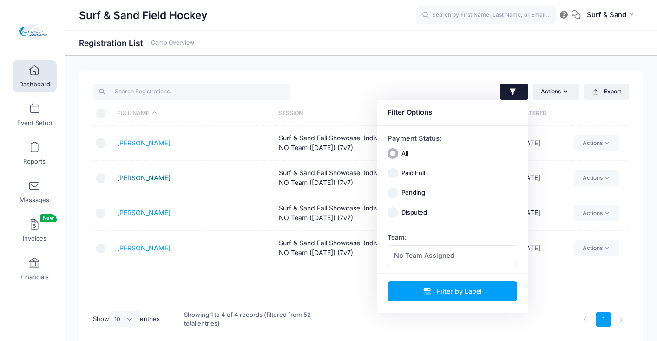
click at [158, 177] on link "[PERSON_NAME]" at bounding box center [143, 178] width 53 height 8
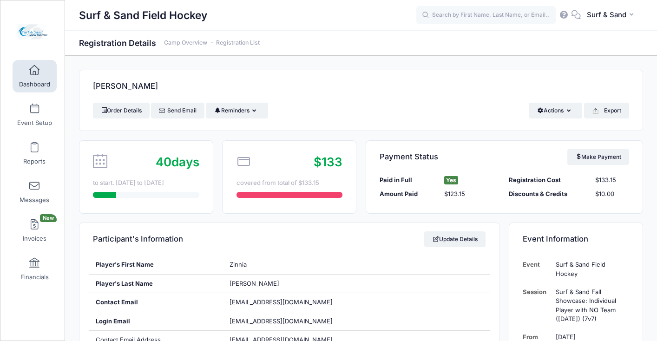
click at [251, 48] on h1 "Registration Details Camp Overview Registration List" at bounding box center [169, 43] width 181 height 10
click at [251, 43] on link "Registration List" at bounding box center [238, 43] width 44 height 7
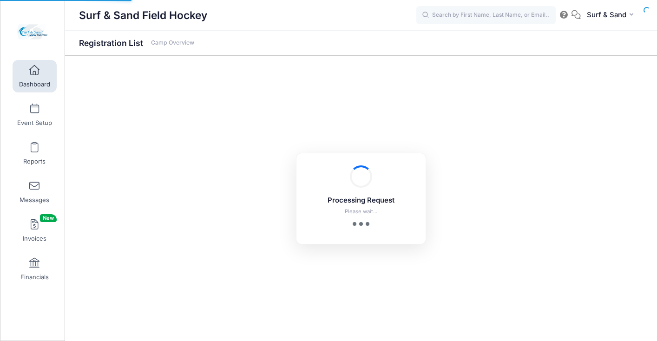
select select "10"
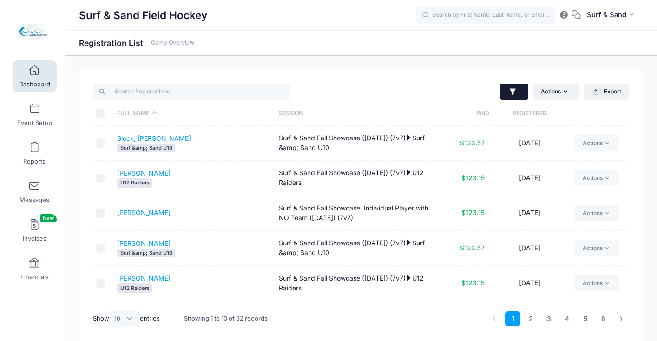
click at [508, 99] on button "button" at bounding box center [514, 92] width 28 height 17
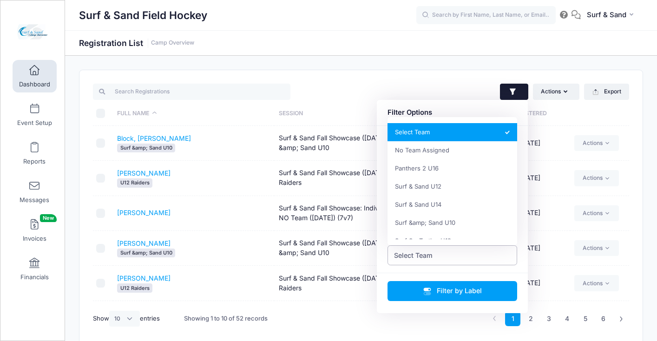
click at [419, 260] on span "Select Team" at bounding box center [413, 256] width 39 height 10
select select "0_cn-no-team"
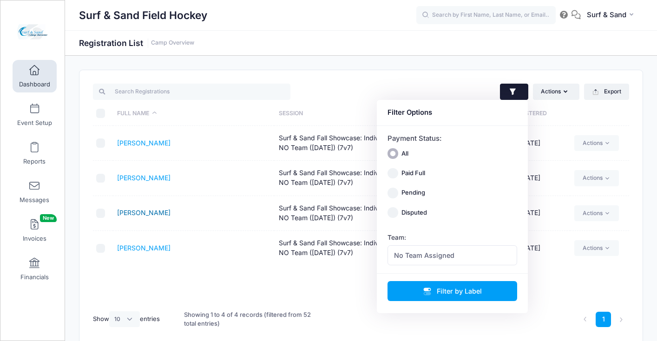
click at [146, 214] on link "[PERSON_NAME]" at bounding box center [143, 213] width 53 height 8
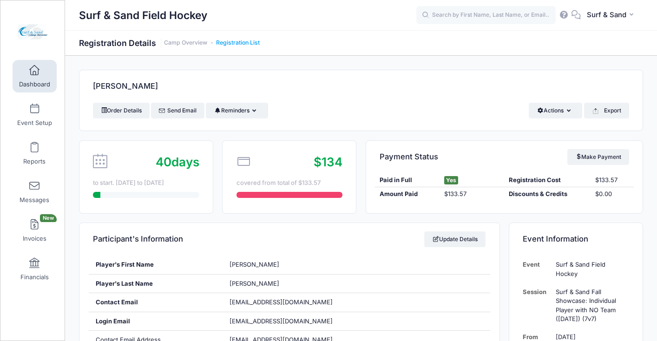
click at [246, 41] on link "Registration List" at bounding box center [238, 43] width 44 height 7
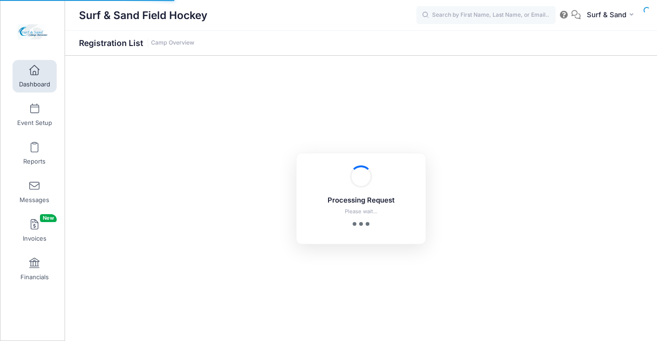
select select "10"
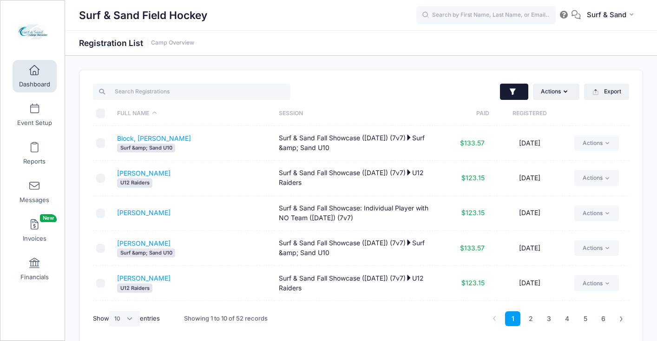
click at [513, 90] on icon "button" at bounding box center [513, 91] width 6 height 7
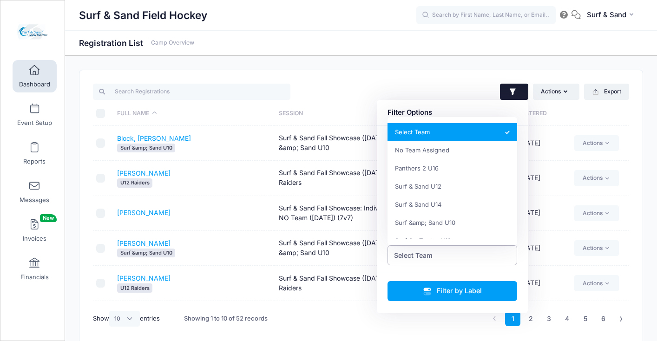
click at [420, 255] on span "Select Team" at bounding box center [413, 256] width 39 height 10
select select "0_cn-no-team"
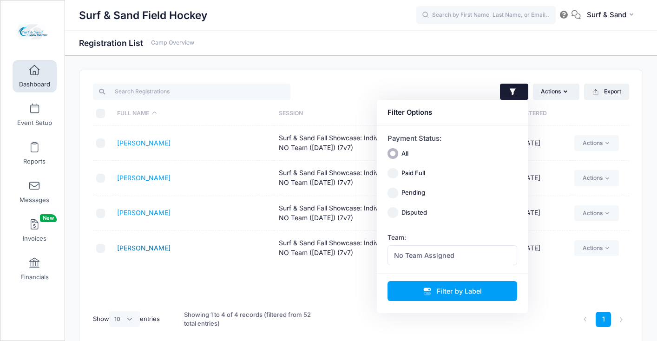
click at [146, 251] on link "[PERSON_NAME]" at bounding box center [143, 248] width 53 height 8
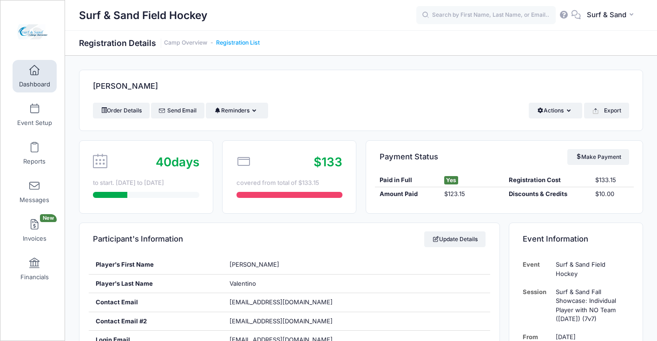
click at [237, 42] on link "Registration List" at bounding box center [238, 43] width 44 height 7
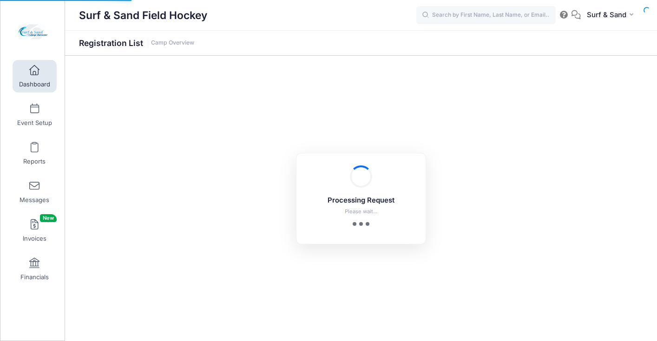
select select "10"
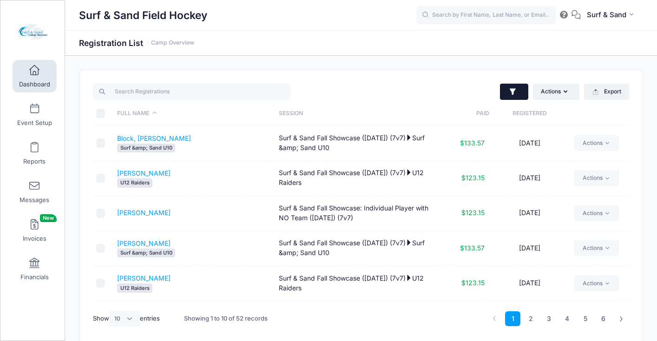
click at [516, 98] on button "button" at bounding box center [514, 92] width 28 height 17
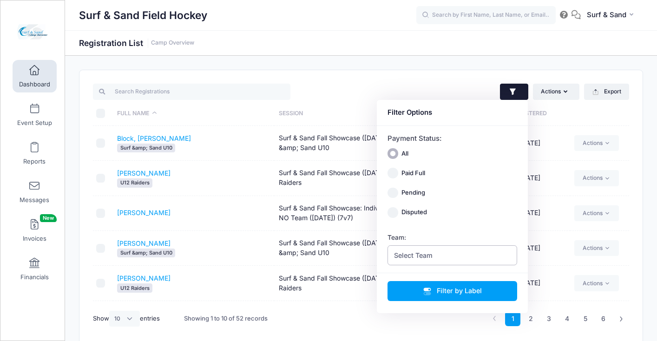
click at [455, 252] on span "Select Team" at bounding box center [453, 255] width 130 height 20
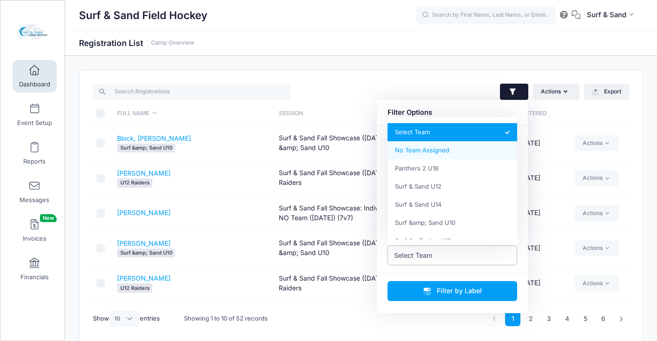
select select "0_cn-no-team"
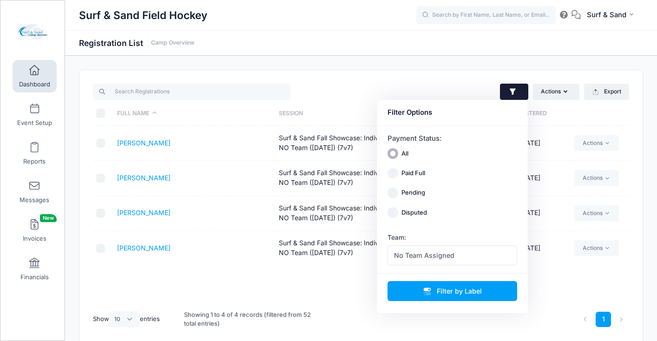
click at [167, 138] on td "Boscia, Callie" at bounding box center [193, 143] width 161 height 35
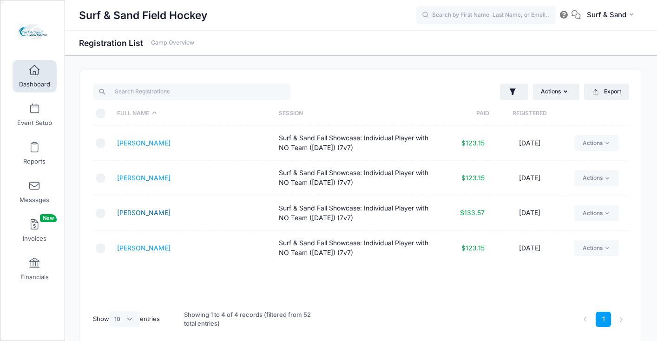
click at [145, 215] on link "Leibfried, Ella" at bounding box center [143, 213] width 53 height 8
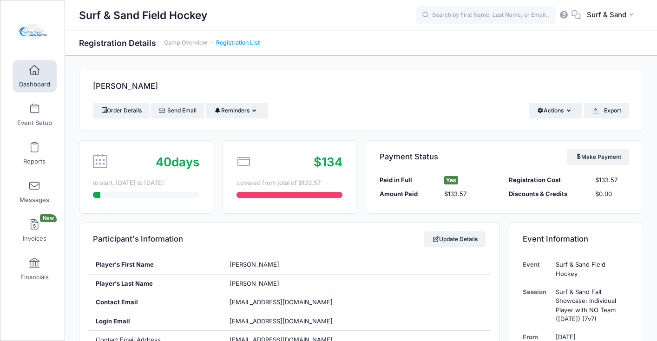
click at [235, 43] on link "Registration List" at bounding box center [238, 43] width 44 height 7
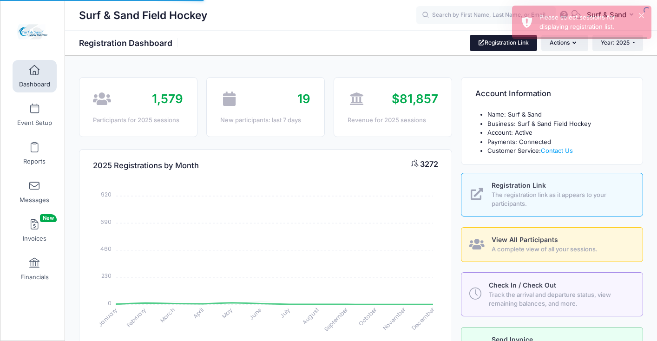
select select
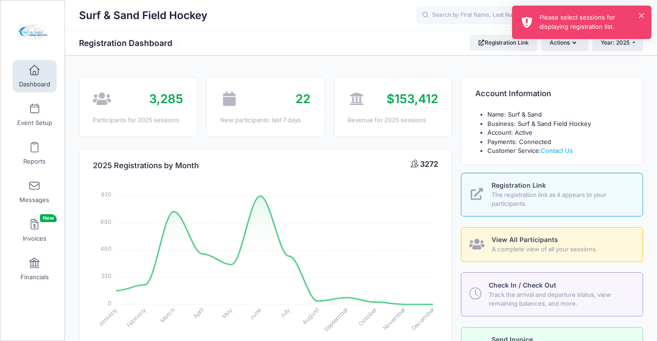
click at [641, 13] on div "× Please select sessions for displaying registration list." at bounding box center [581, 22] width 139 height 33
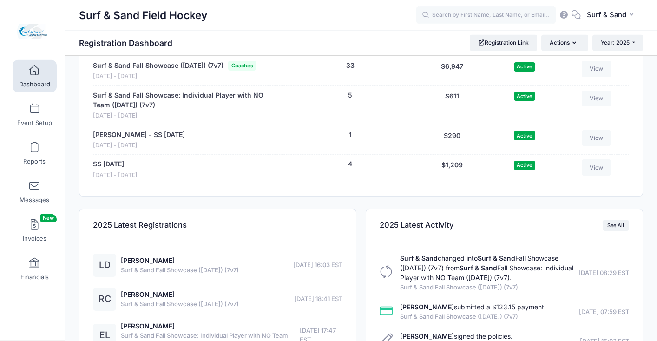
scroll to position [2020, 0]
click at [597, 77] on link "View" at bounding box center [597, 69] width 30 height 16
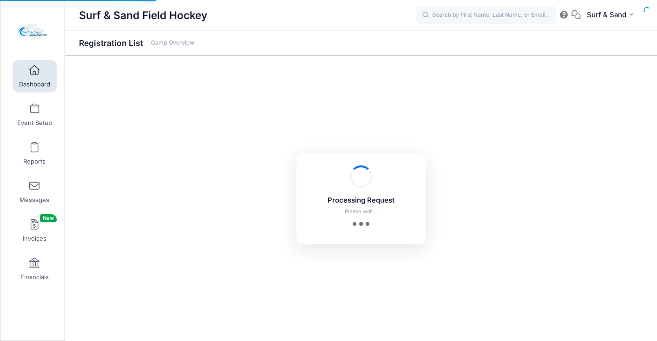
select select "10"
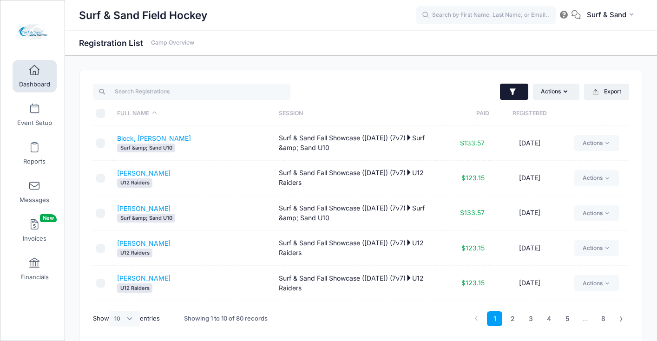
click at [517, 93] on icon "button" at bounding box center [513, 91] width 9 height 9
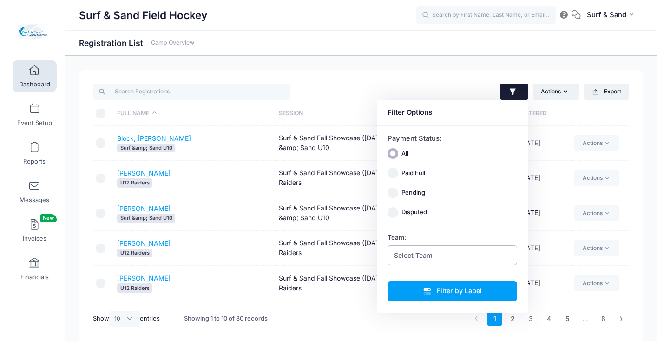
click at [451, 265] on span "Select Team" at bounding box center [453, 255] width 130 height 20
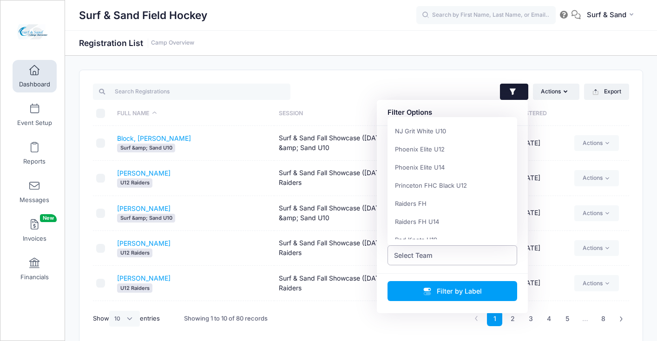
scroll to position [379, 0]
select select "Raiders FH"
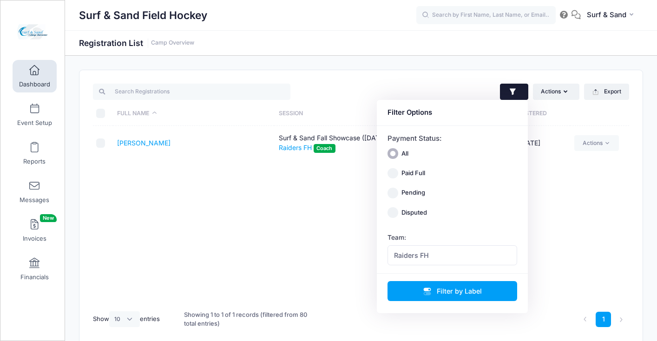
click at [215, 198] on div "Full Name Session Paid Registered DeSimone, Leslie Surf & Sand Fall Showcase (N…" at bounding box center [361, 215] width 536 height 179
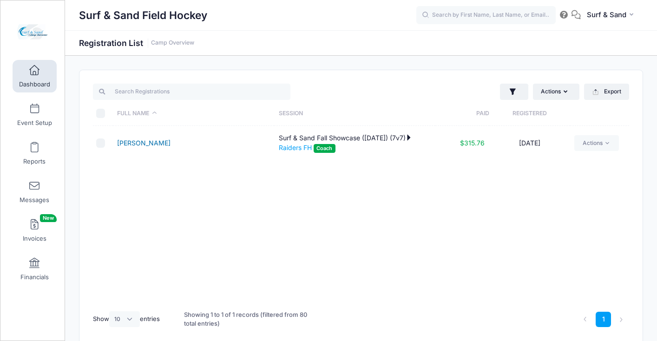
click at [164, 146] on link "[PERSON_NAME]" at bounding box center [143, 143] width 53 height 8
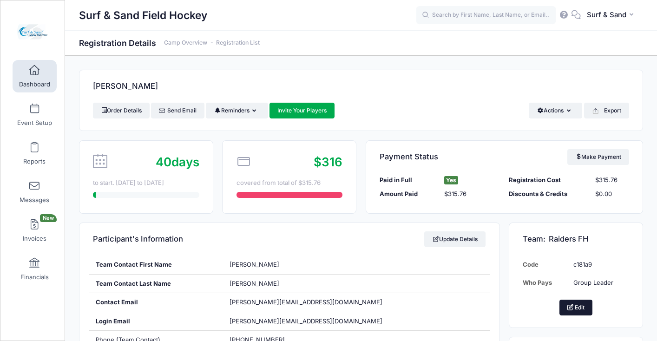
click at [570, 303] on button "Edit" at bounding box center [576, 308] width 33 height 16
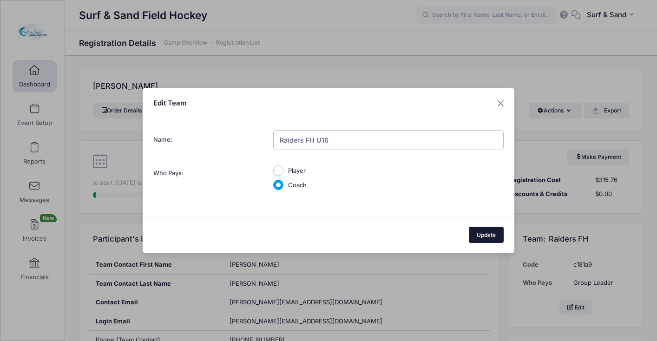
type input "Raiders FH U16"
click at [489, 234] on button "Update" at bounding box center [486, 235] width 35 height 16
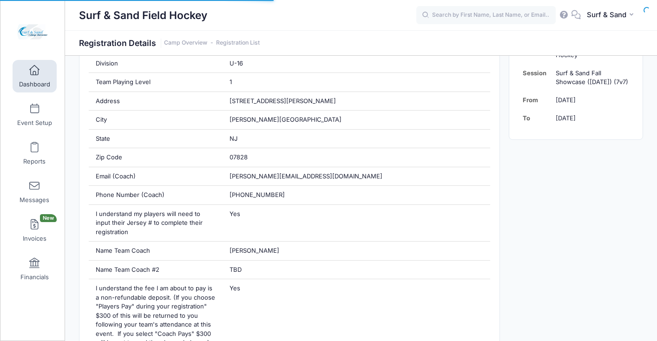
scroll to position [333, 0]
